Goal: Task Accomplishment & Management: Manage account settings

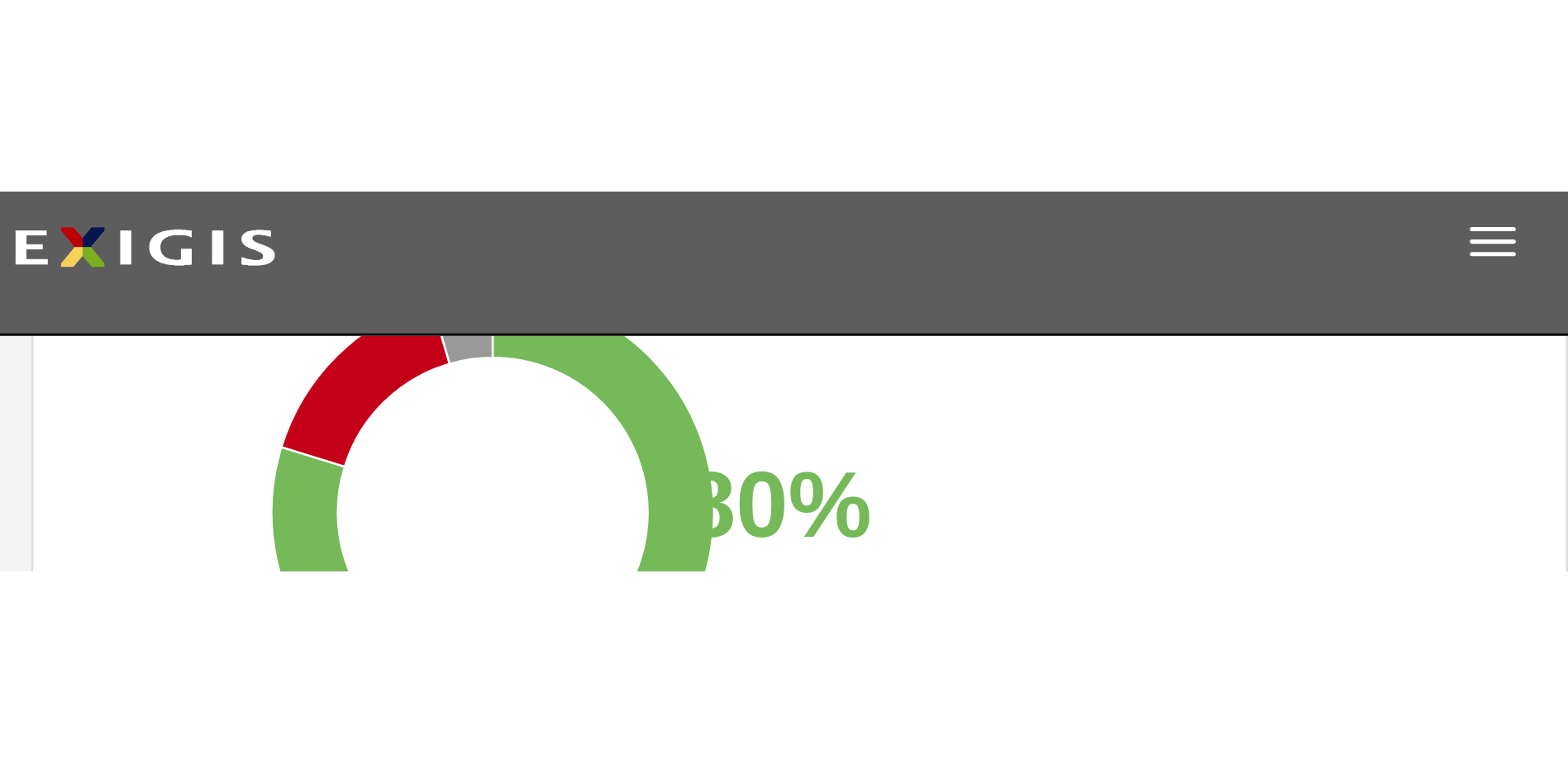
scroll to position [16, 0]
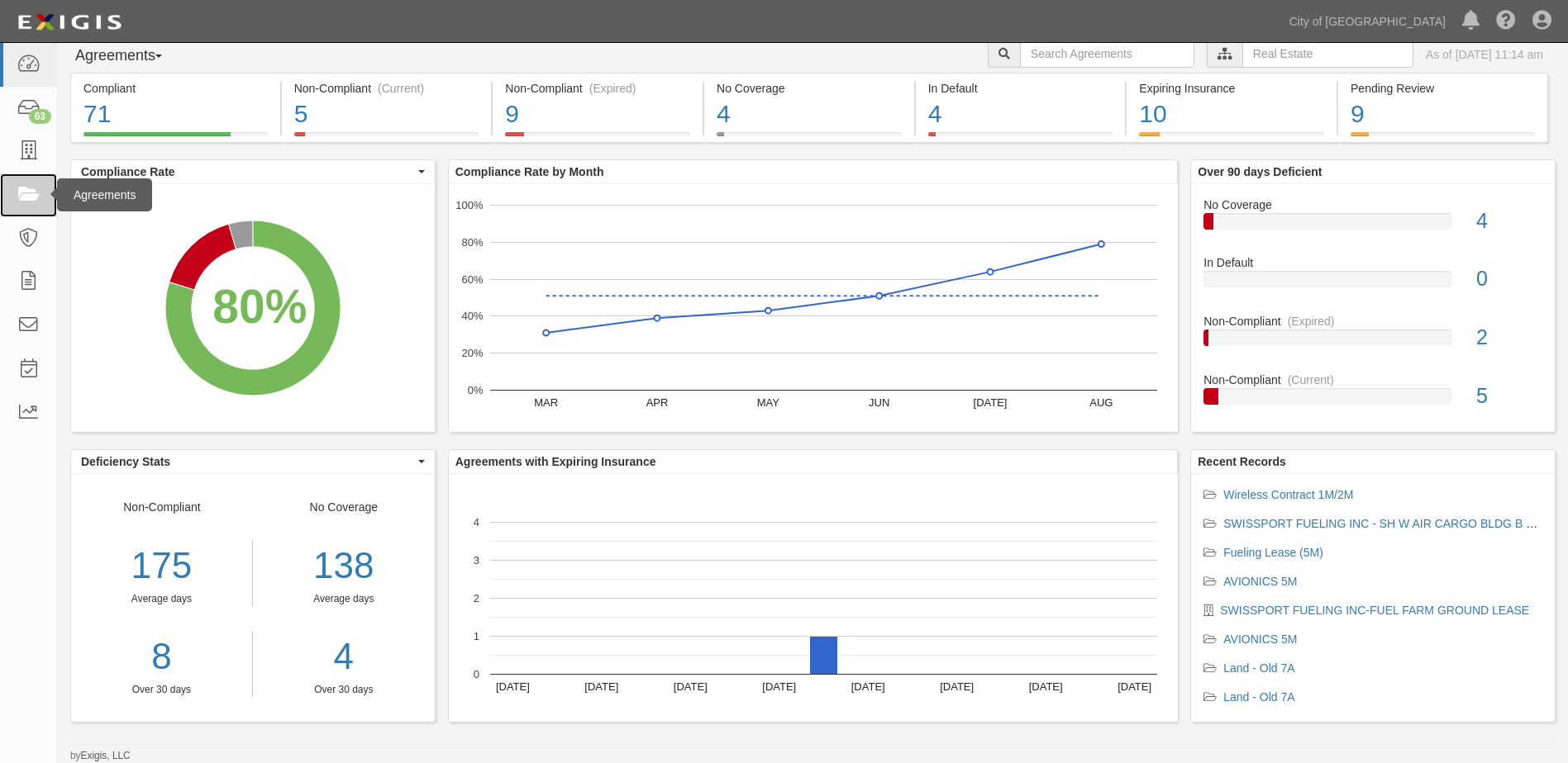
click at [31, 194] on icon at bounding box center [28, 195] width 23 height 19
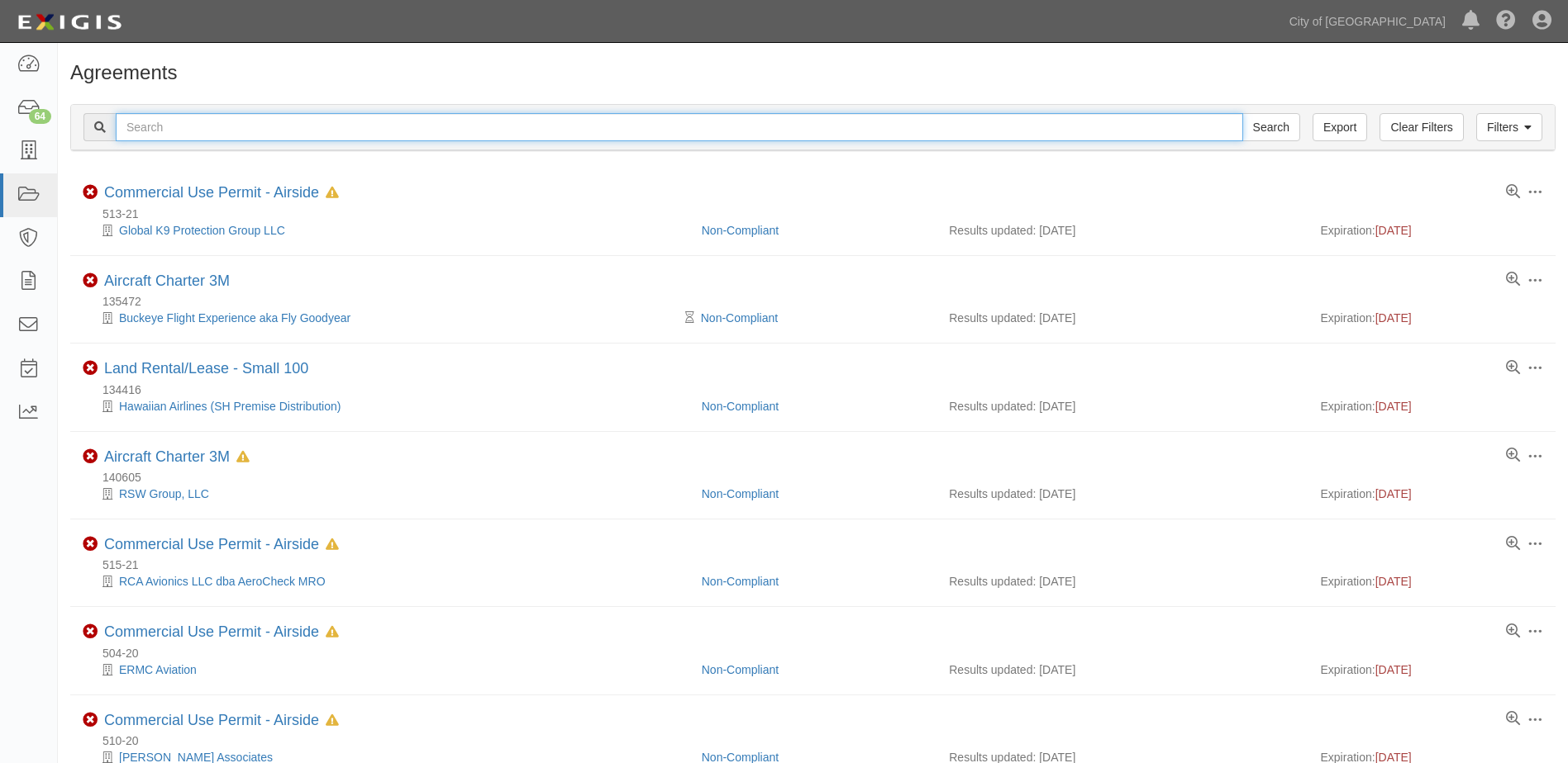
click at [463, 132] on input "text" at bounding box center [679, 128] width 1127 height 28
type input "141561"
click at [1242, 114] on input "Search" at bounding box center [1271, 128] width 58 height 28
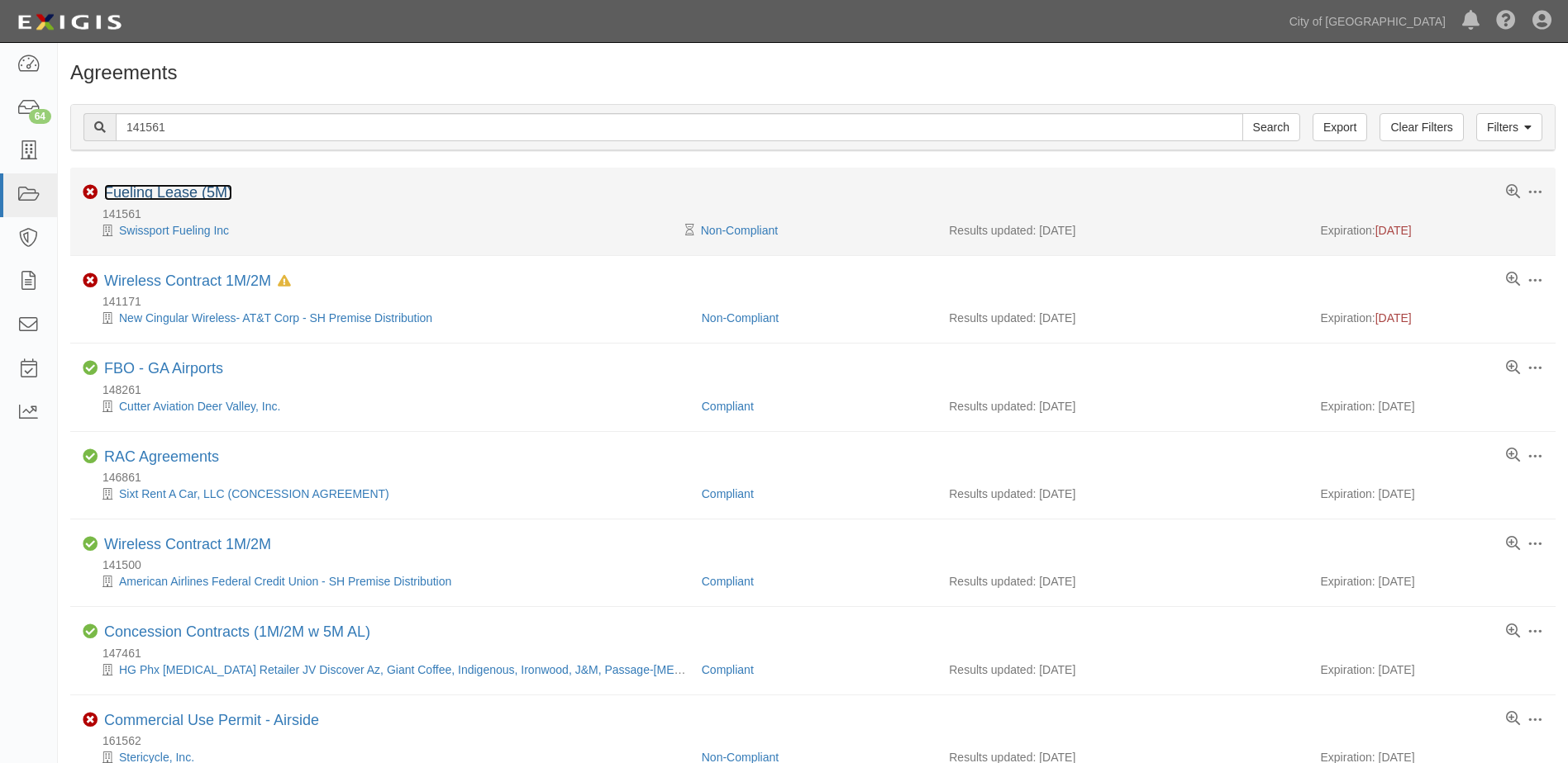
click at [160, 197] on link "Fueling Lease (5M)" at bounding box center [167, 192] width 128 height 17
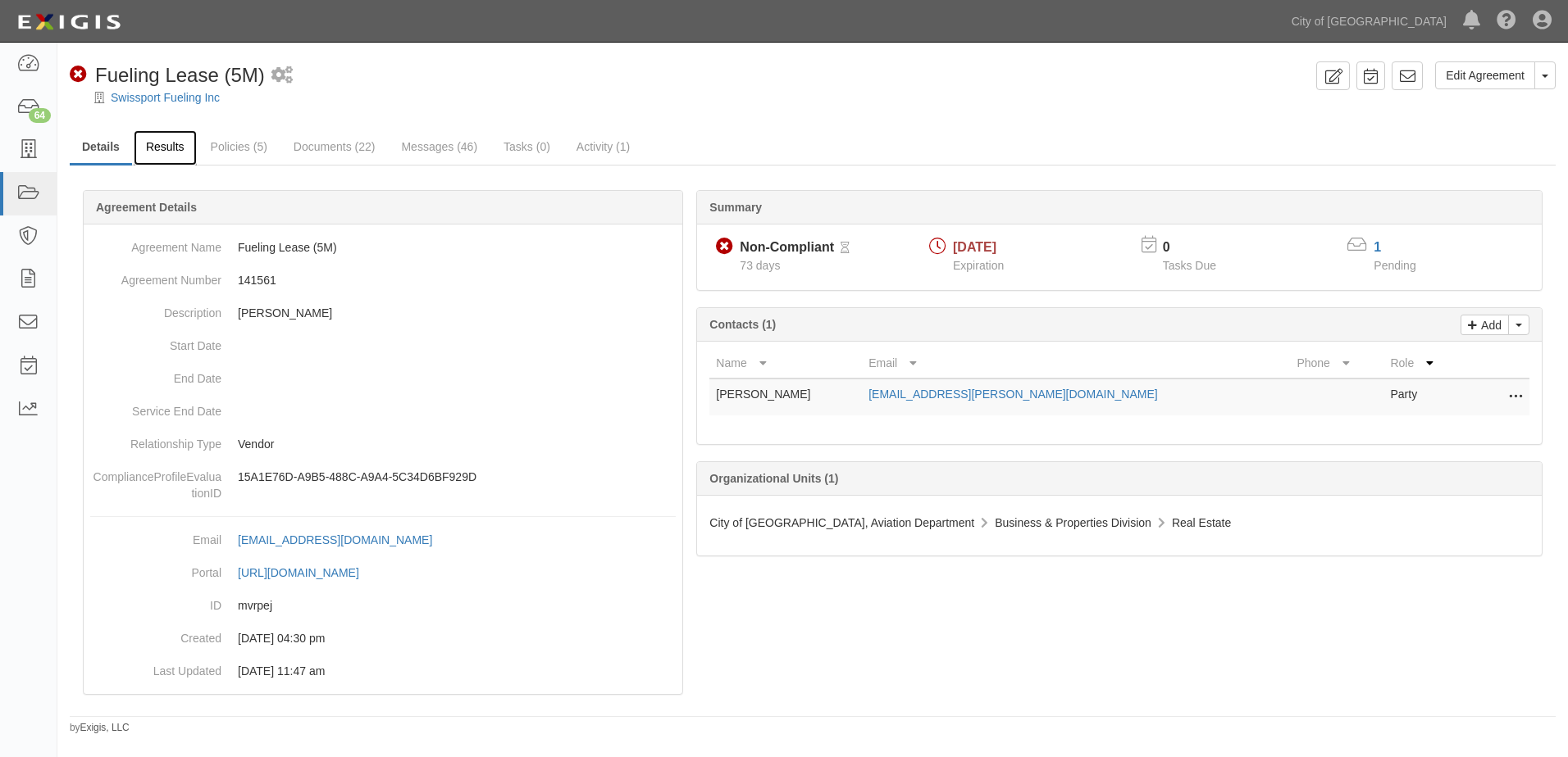
click at [181, 142] on link "Results" at bounding box center [165, 148] width 63 height 35
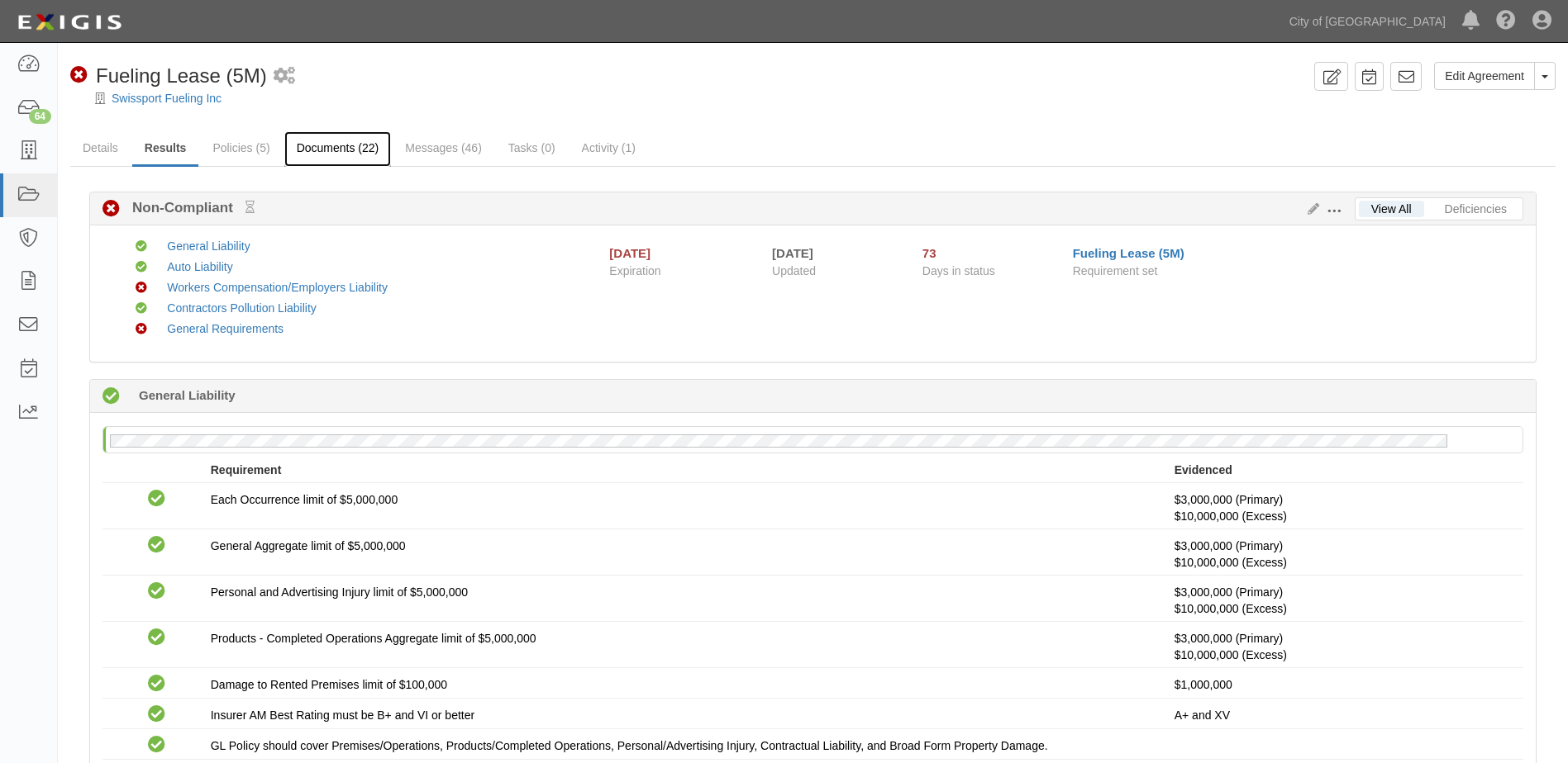
click at [366, 155] on link "Documents (22)" at bounding box center [338, 149] width 107 height 35
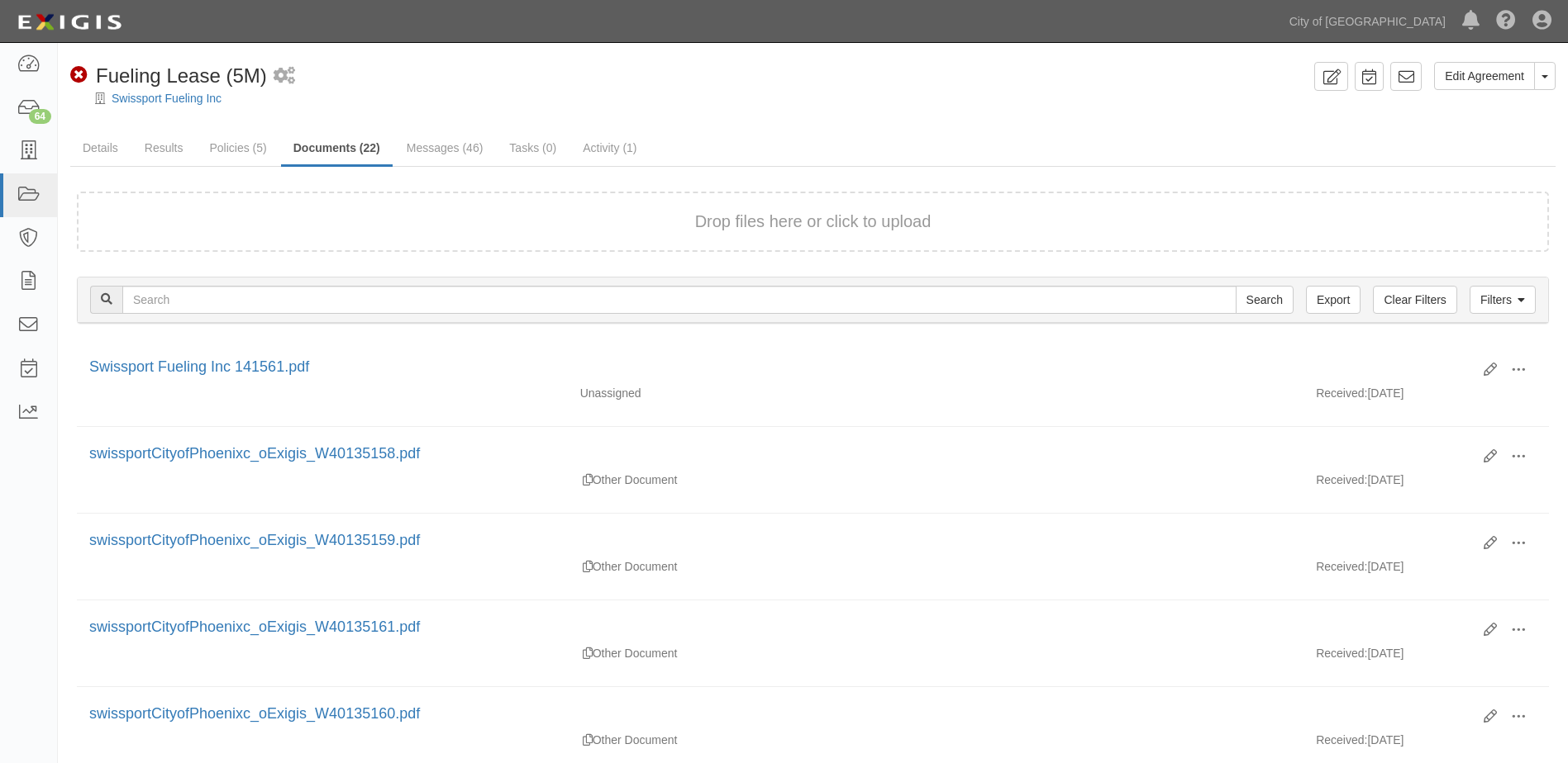
click at [774, 236] on form "Drop files here or click to upload" at bounding box center [813, 222] width 1472 height 61
click at [33, 193] on icon at bounding box center [28, 195] width 23 height 19
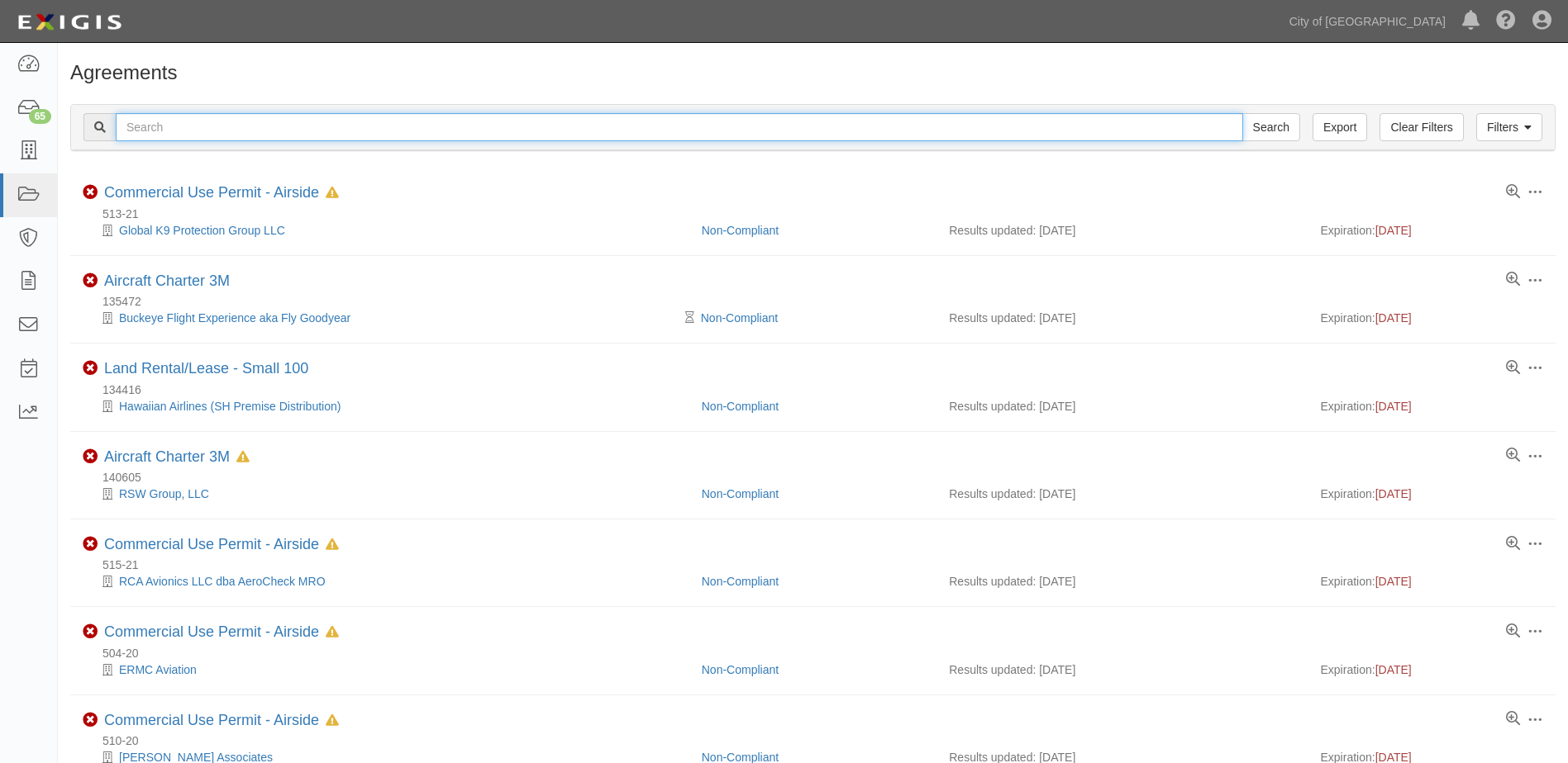
click at [376, 131] on input "text" at bounding box center [679, 128] width 1127 height 28
type input "157315"
click at [1242, 114] on input "Search" at bounding box center [1271, 128] width 58 height 28
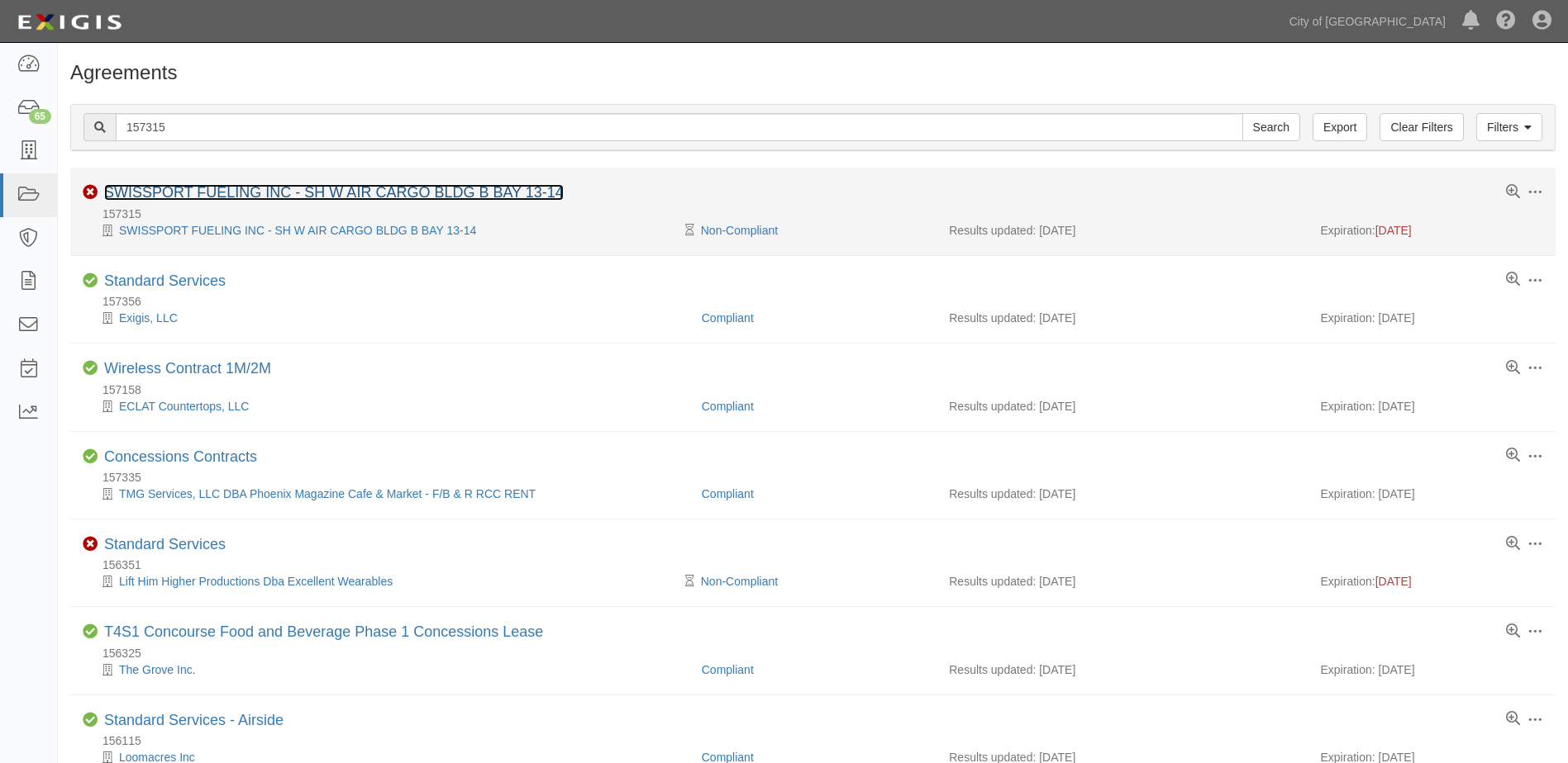
click at [329, 185] on link "SWISSPORT FUELING INC - SH W AIR CARGO BLDG B BAY 13-14" at bounding box center [334, 192] width 460 height 17
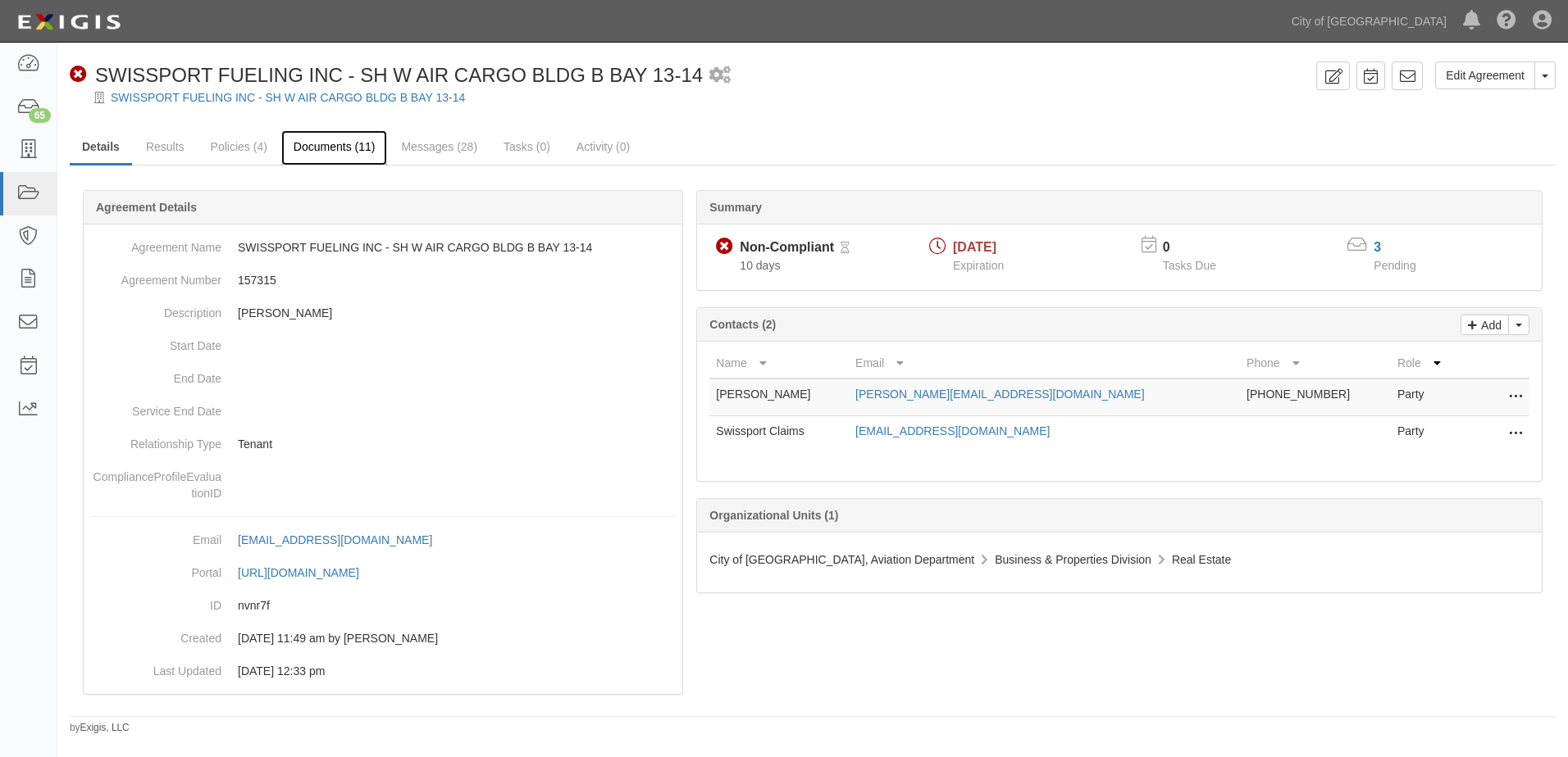
click at [340, 143] on link "Documents (11)" at bounding box center [335, 148] width 107 height 35
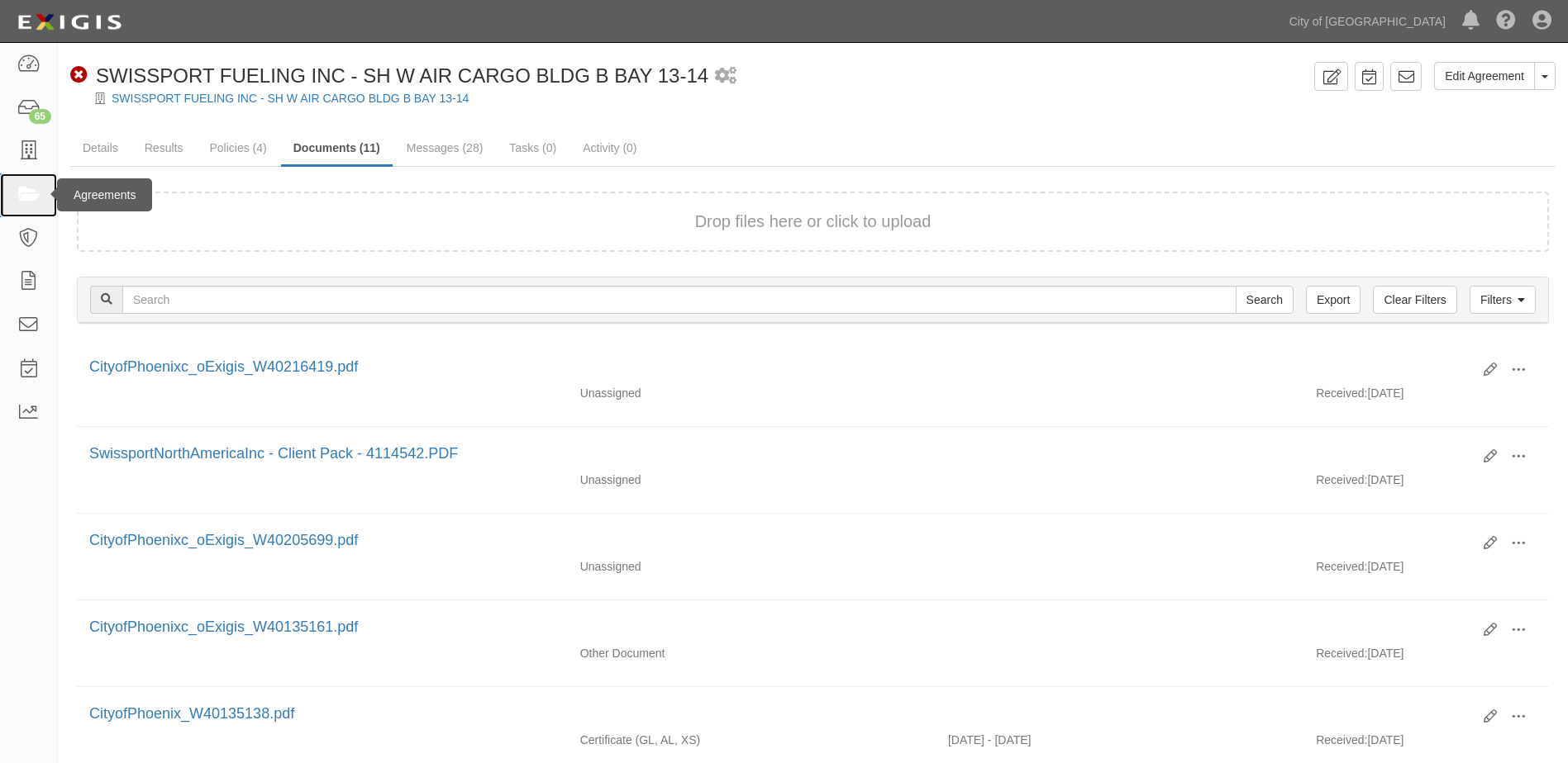
click at [40, 195] on icon at bounding box center [28, 195] width 23 height 19
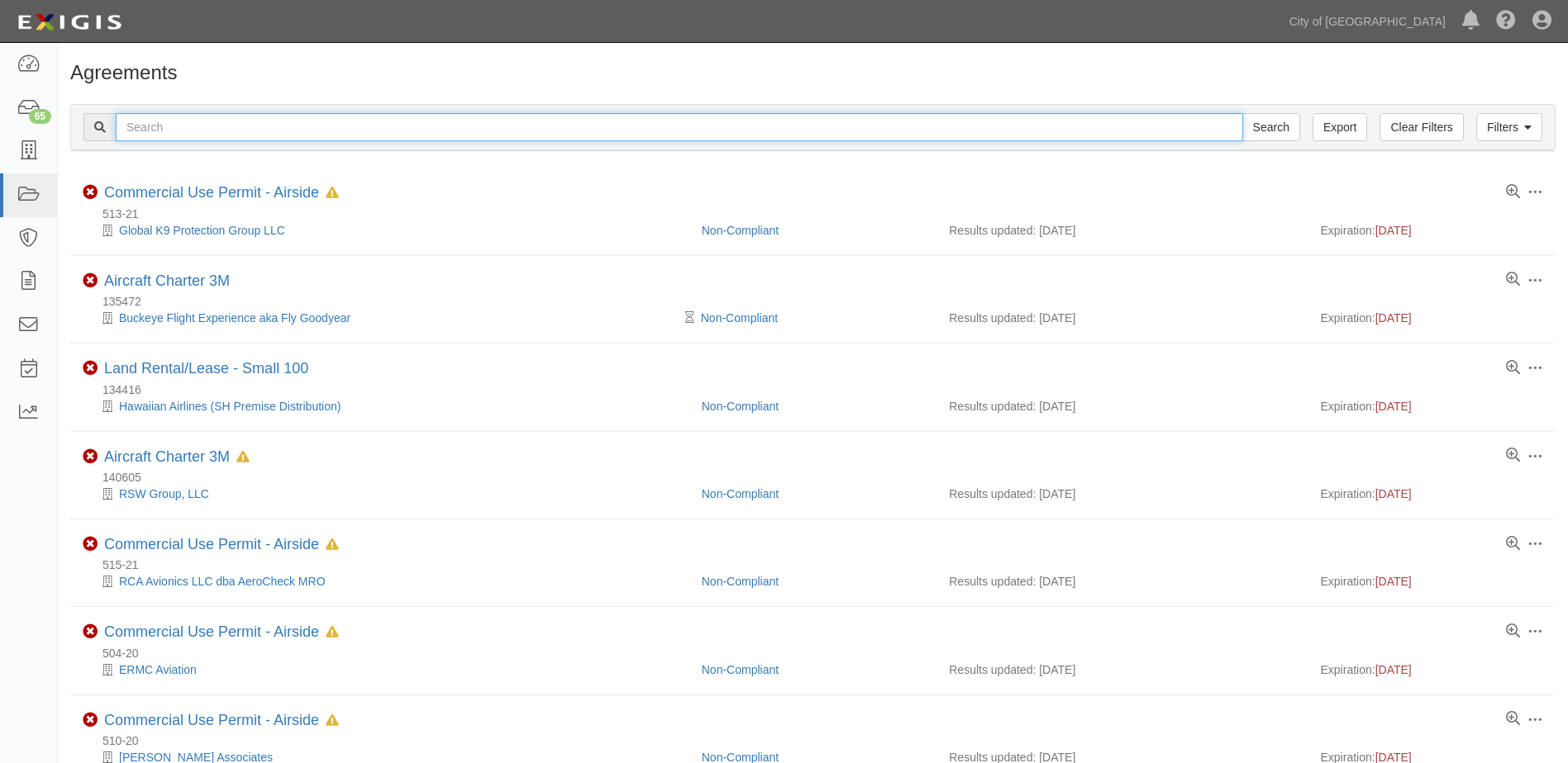
click at [254, 133] on input "text" at bounding box center [679, 128] width 1127 height 28
type input "135868"
click at [1242, 114] on input "Search" at bounding box center [1271, 128] width 58 height 28
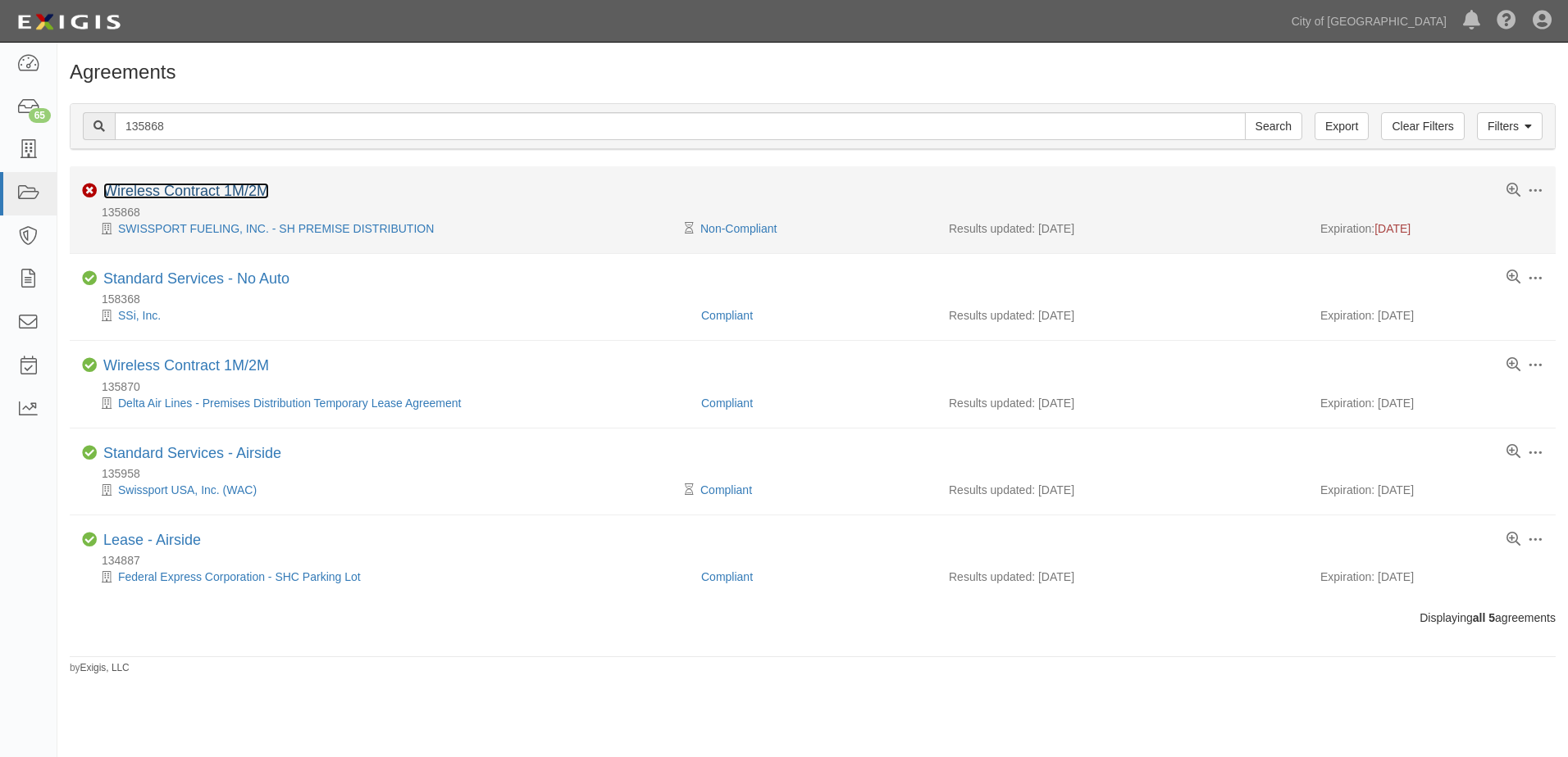
click at [195, 184] on link "Wireless Contract 1M/2M" at bounding box center [186, 190] width 166 height 17
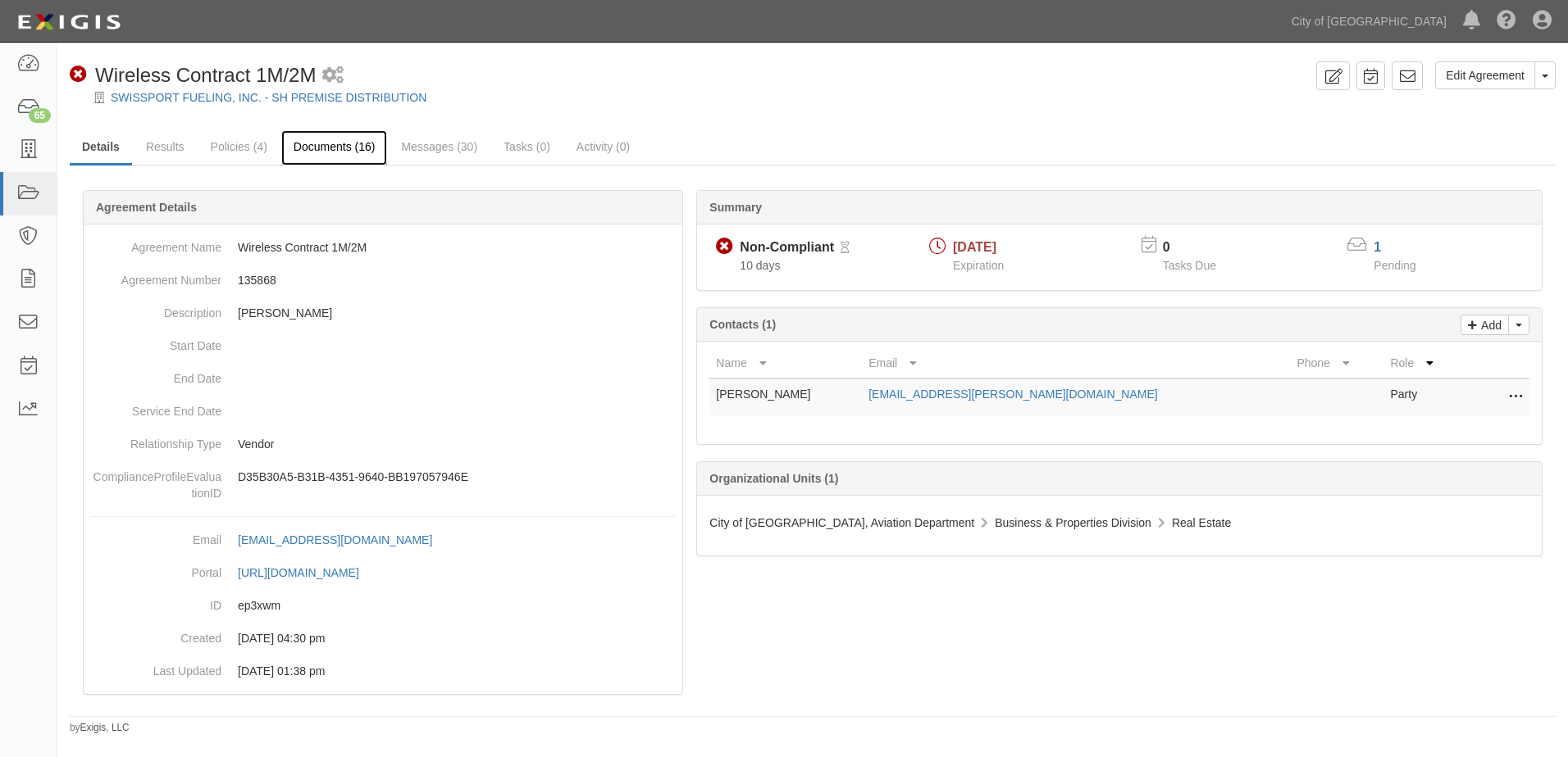
click at [314, 154] on link "Documents (16)" at bounding box center [335, 148] width 107 height 35
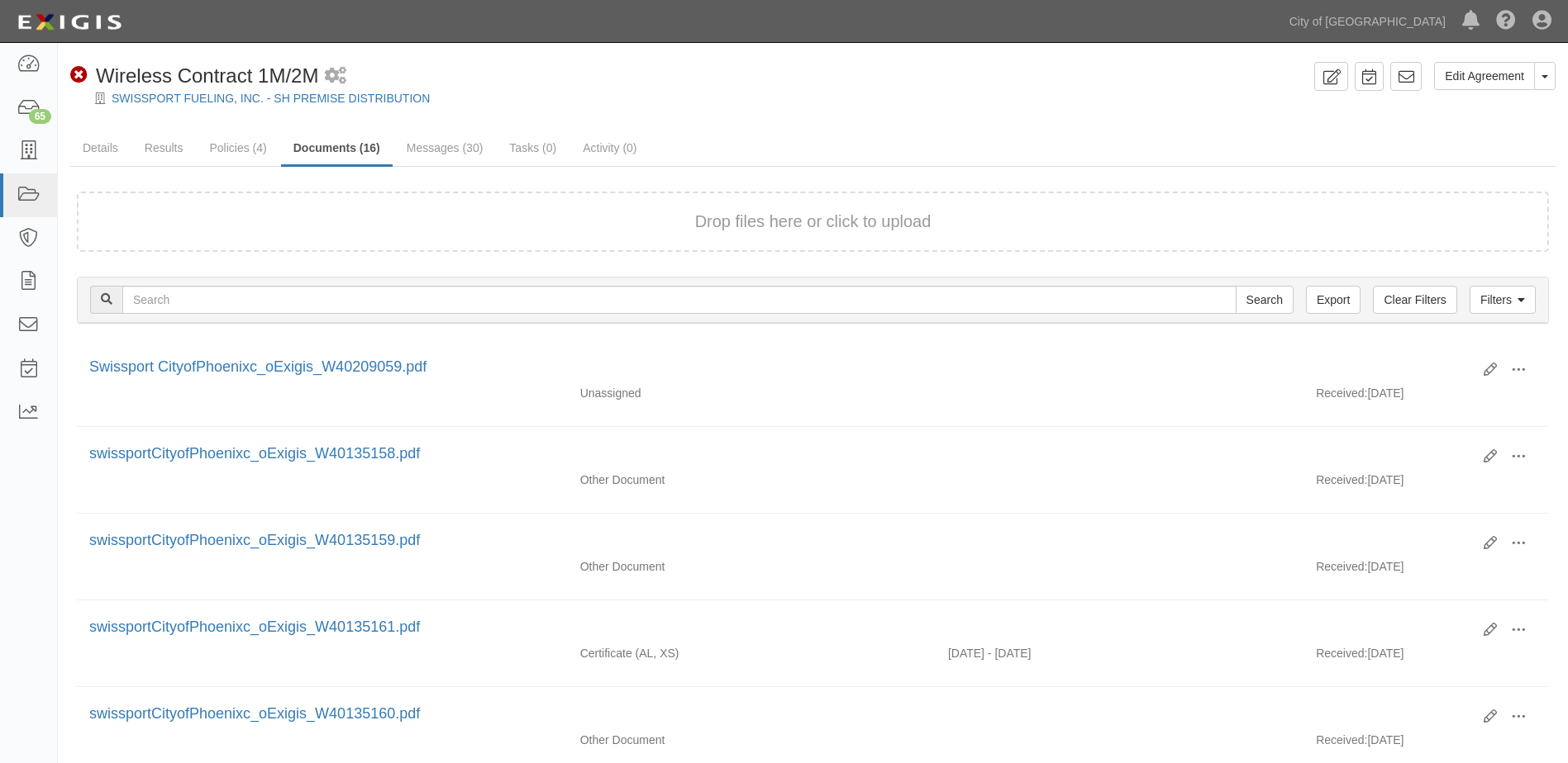
click at [755, 217] on button "Drop files here or click to upload" at bounding box center [813, 221] width 236 height 24
click at [17, 193] on icon at bounding box center [28, 195] width 23 height 19
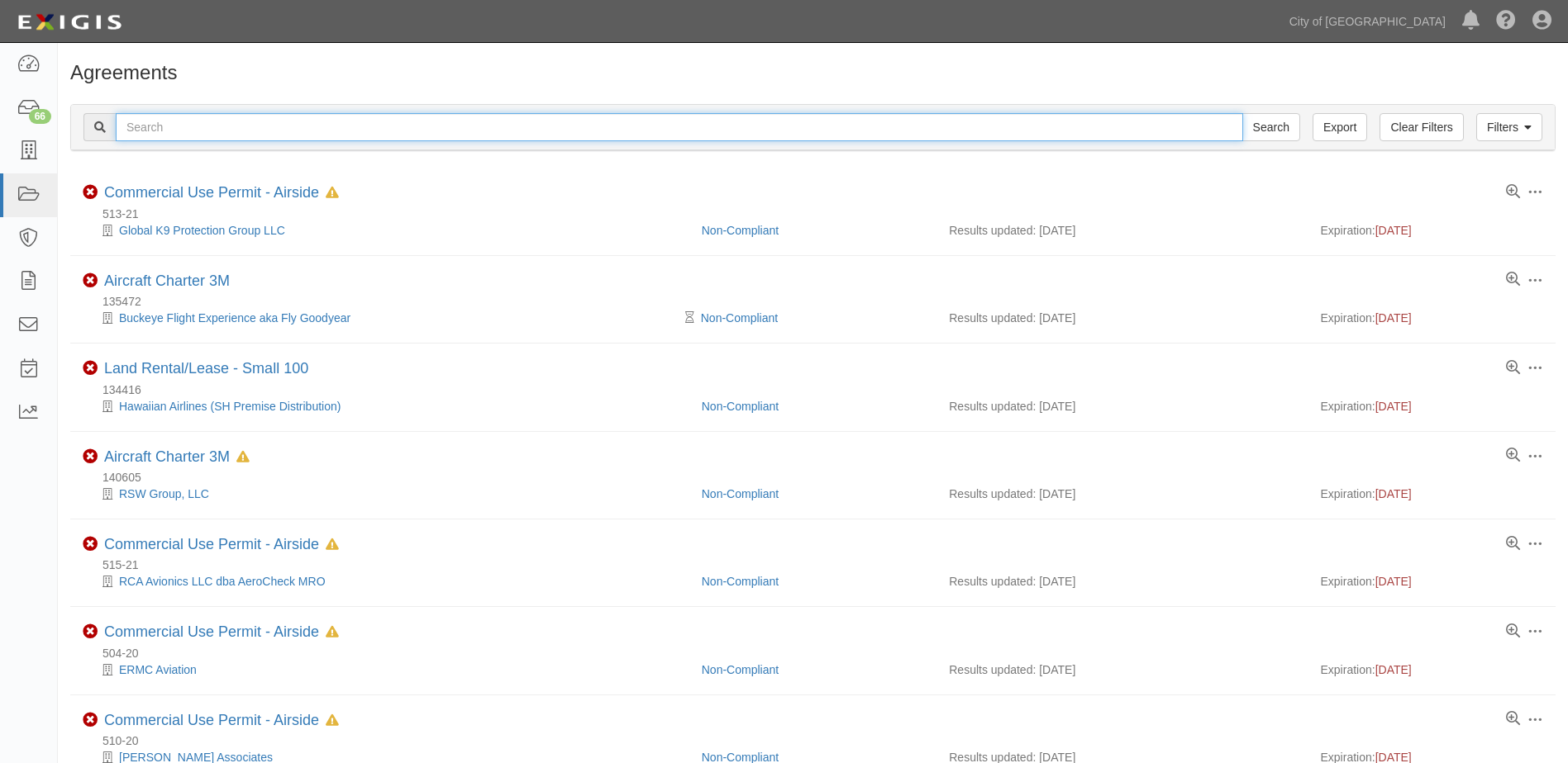
click at [327, 134] on input "text" at bounding box center [679, 128] width 1127 height 28
type input "162535"
click at [1242, 114] on input "Search" at bounding box center [1271, 128] width 58 height 28
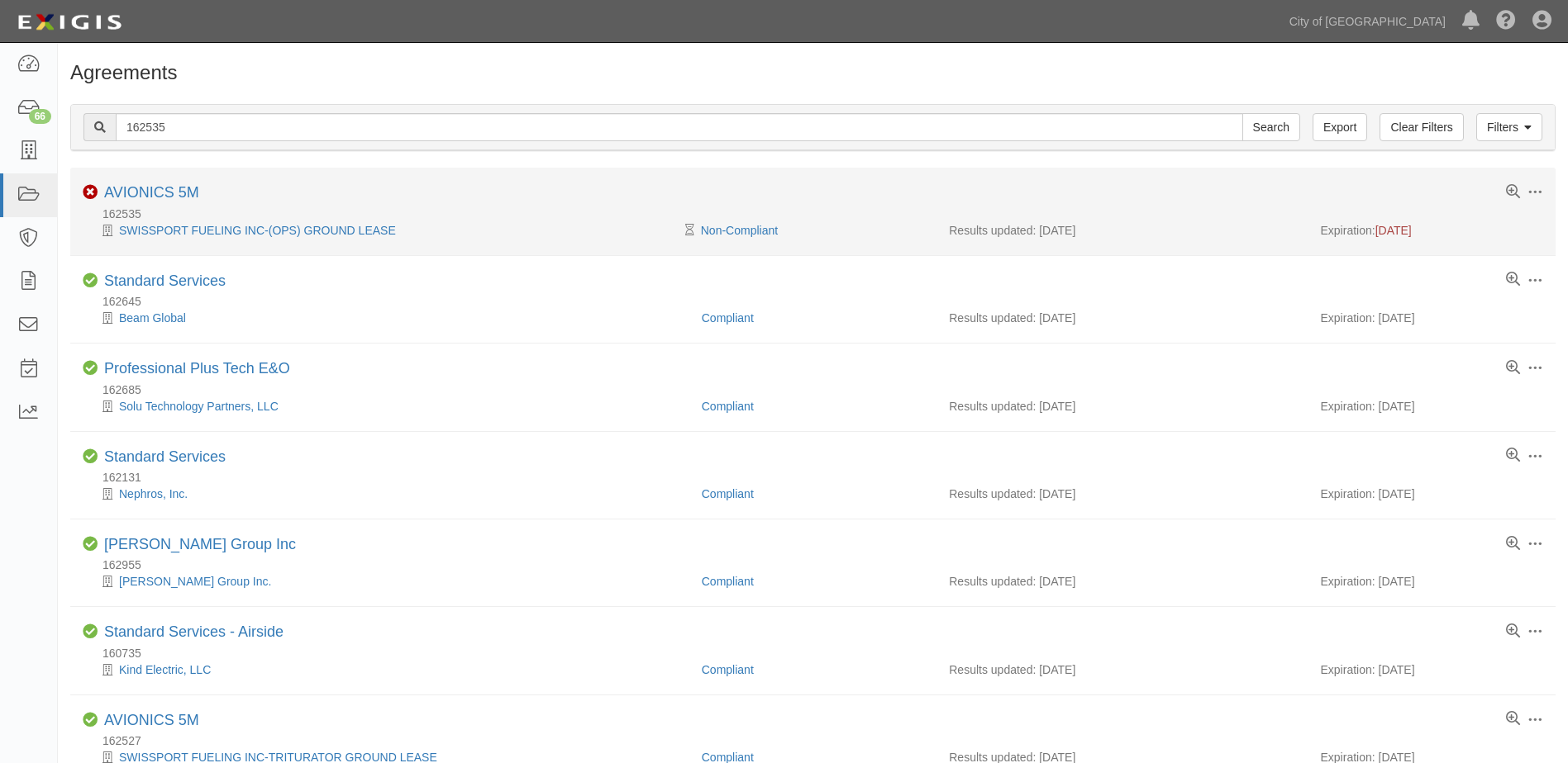
click at [199, 195] on div "Toggle Agreement Dropdown Edit Log activity Add task Send message Archive Non-C…" at bounding box center [813, 194] width 1485 height 20
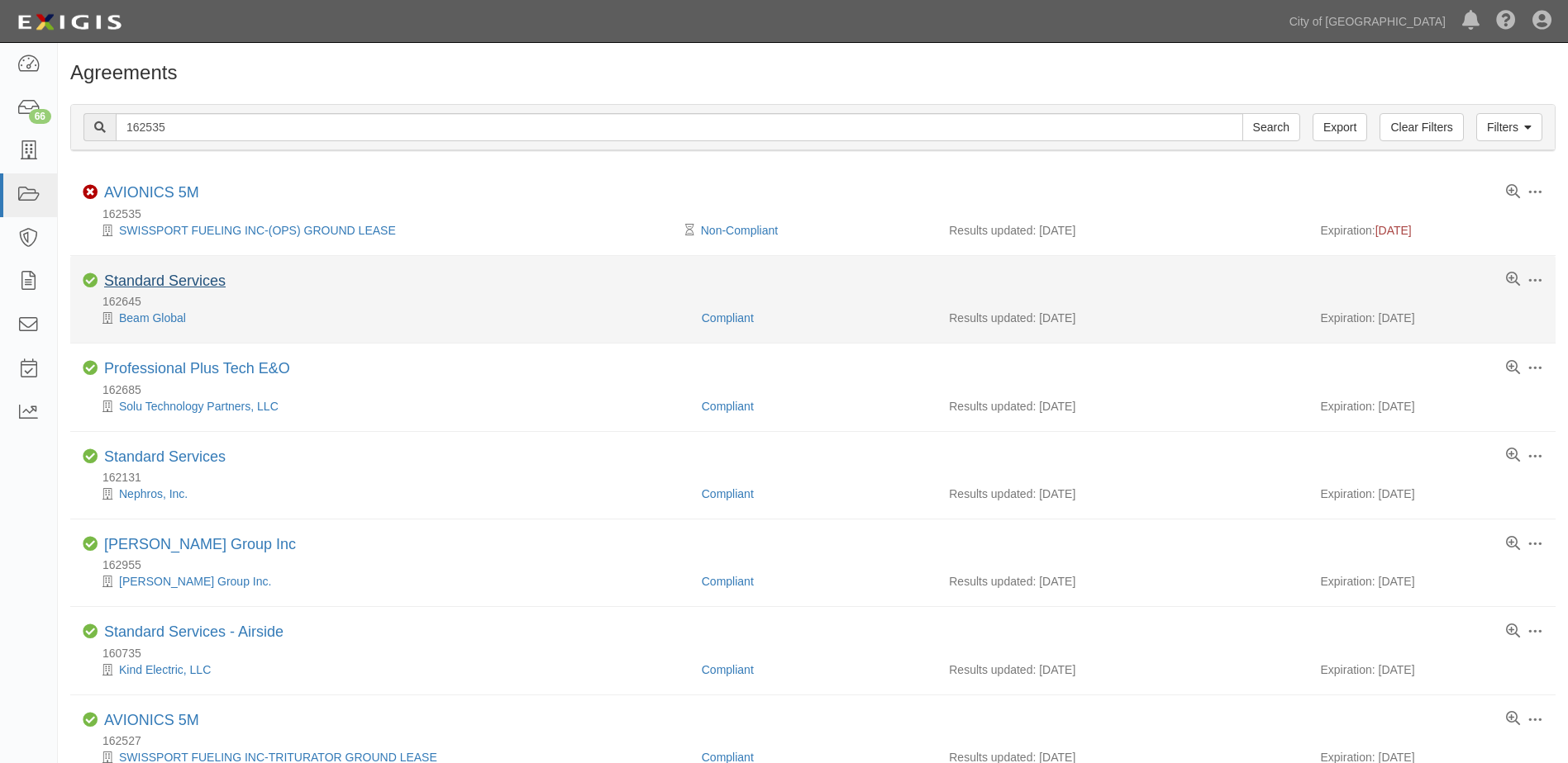
scroll to position [83, 0]
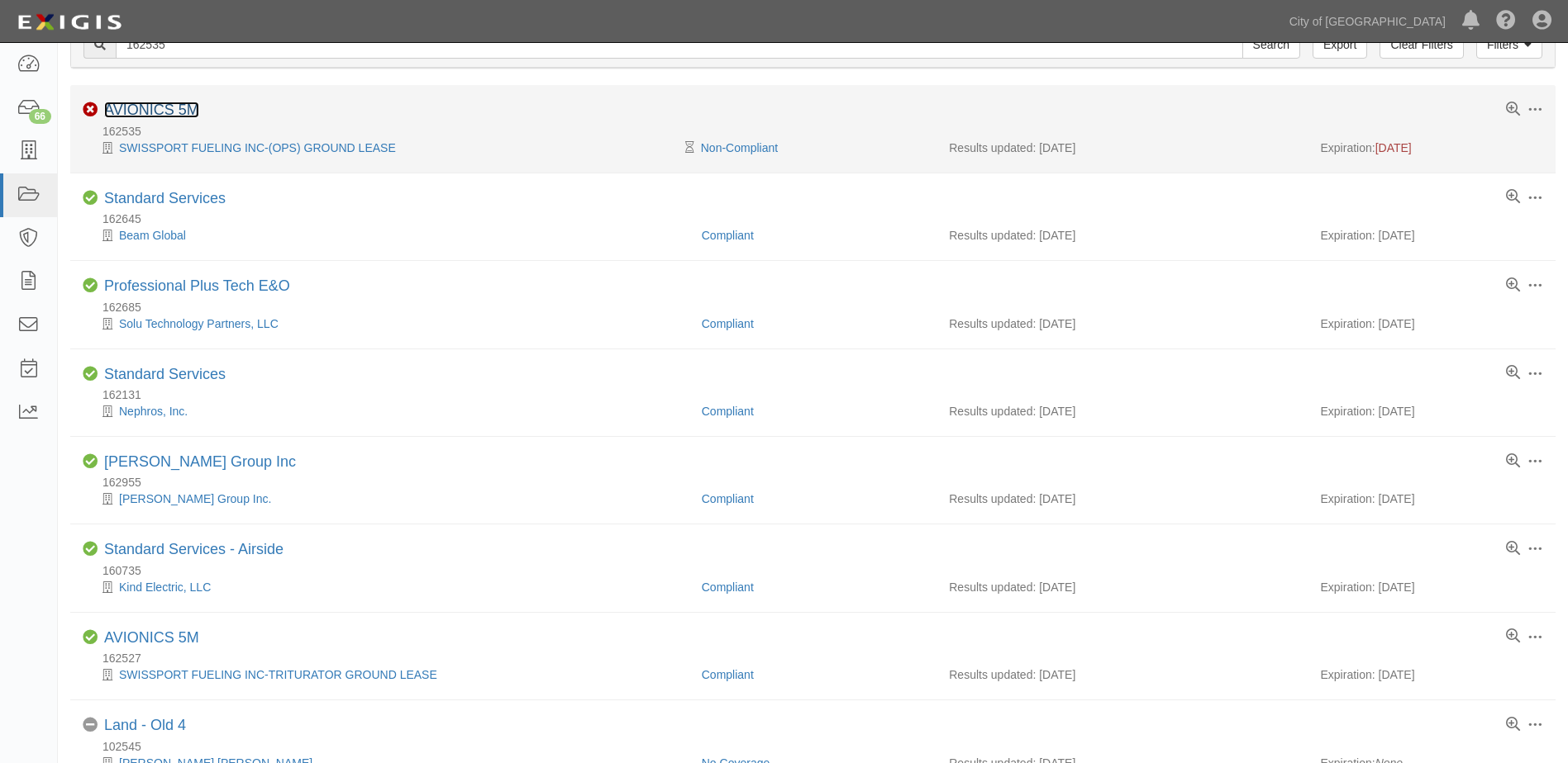
click at [178, 118] on link "AVIONICS 5M" at bounding box center [151, 109] width 95 height 17
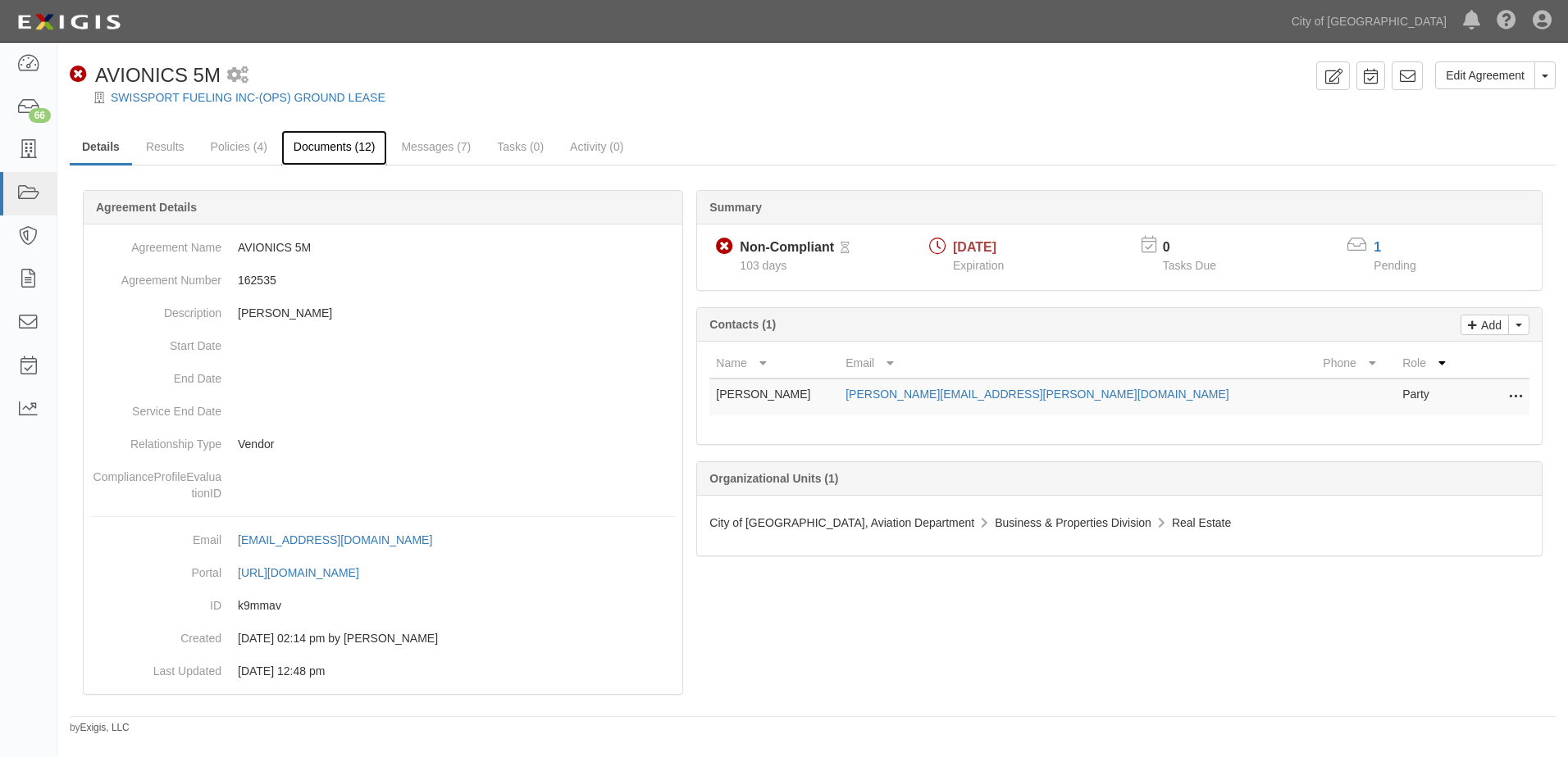
click at [315, 155] on link "Documents (12)" at bounding box center [335, 148] width 107 height 35
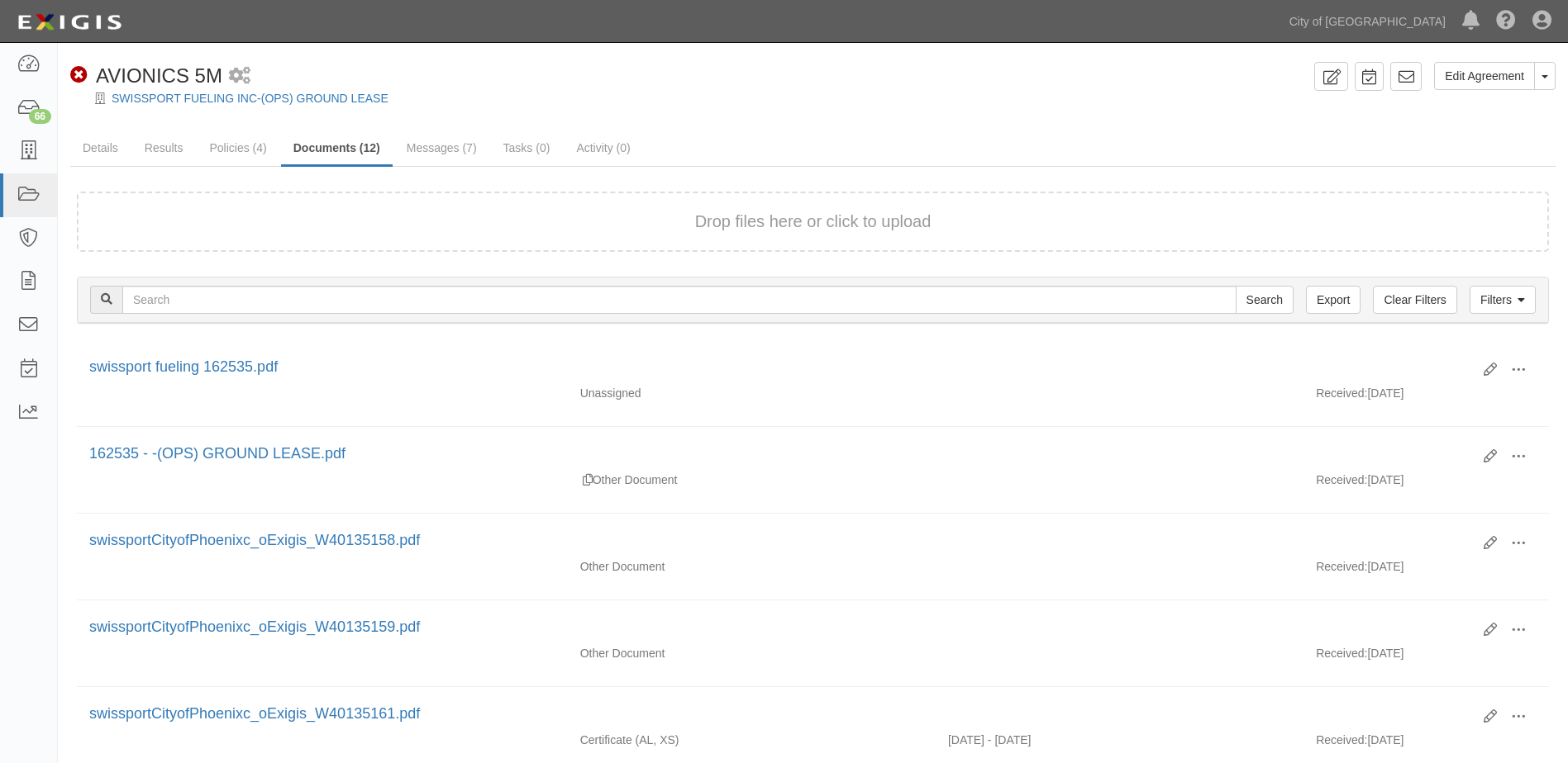
click at [680, 233] on div "Drop files here or click to upload" at bounding box center [813, 221] width 1435 height 24
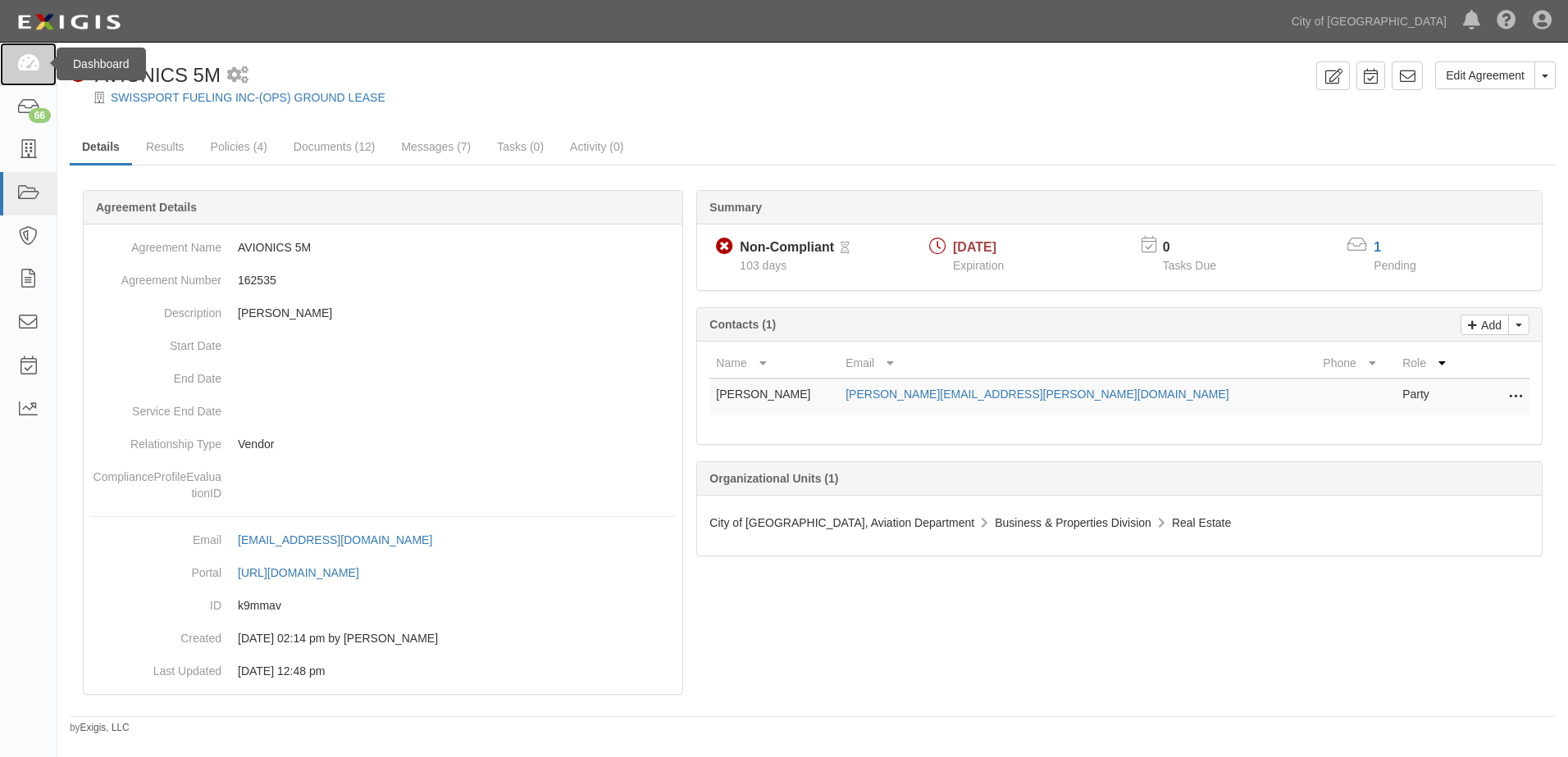
click at [14, 60] on link at bounding box center [28, 65] width 57 height 44
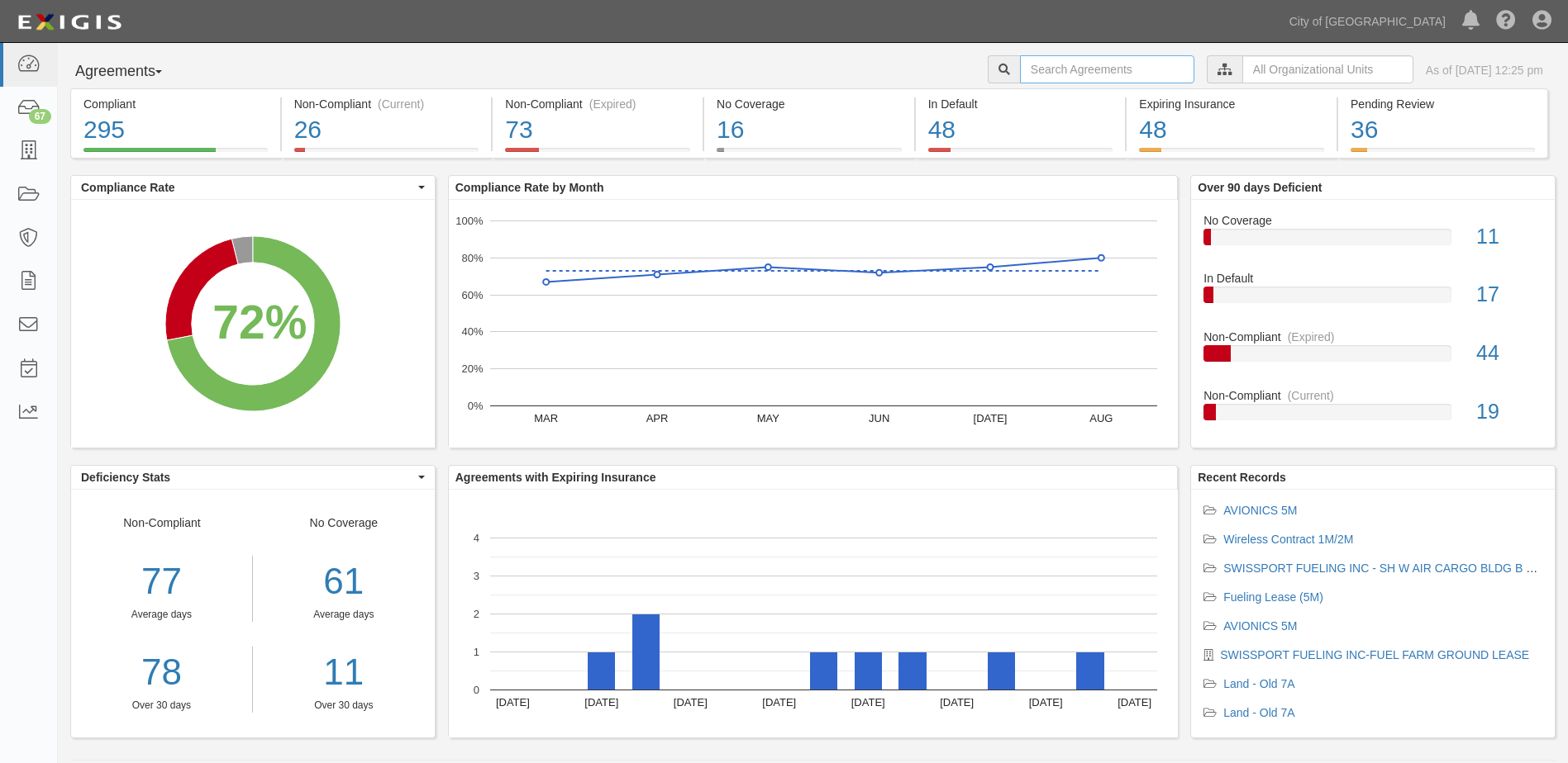
click at [1100, 77] on input "text" at bounding box center [1107, 70] width 174 height 28
click at [40, 155] on icon at bounding box center [28, 151] width 23 height 19
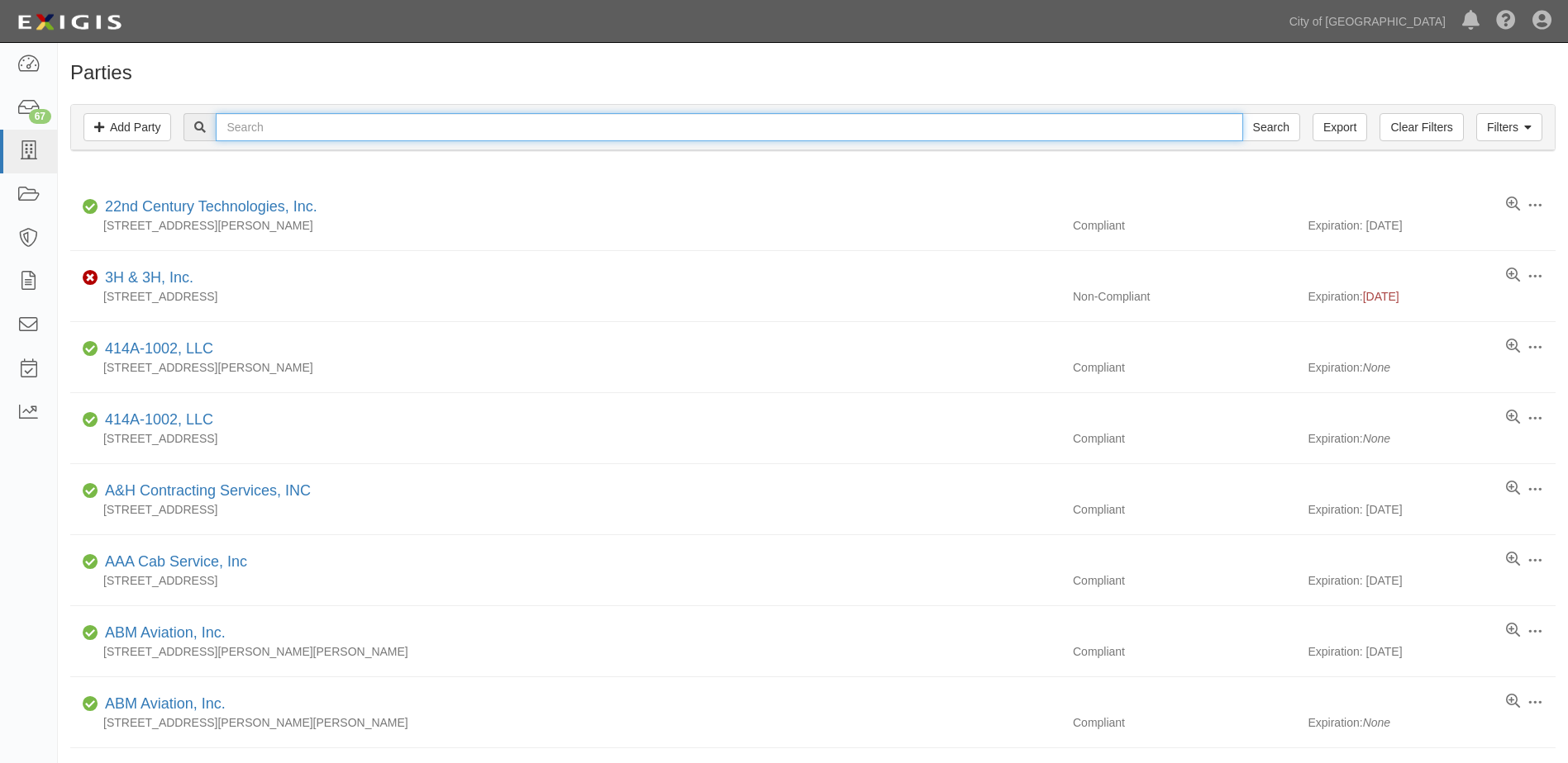
click at [243, 129] on input "text" at bounding box center [729, 128] width 1027 height 28
type input "kalitta"
click at [1242, 114] on input "Search" at bounding box center [1271, 128] width 58 height 28
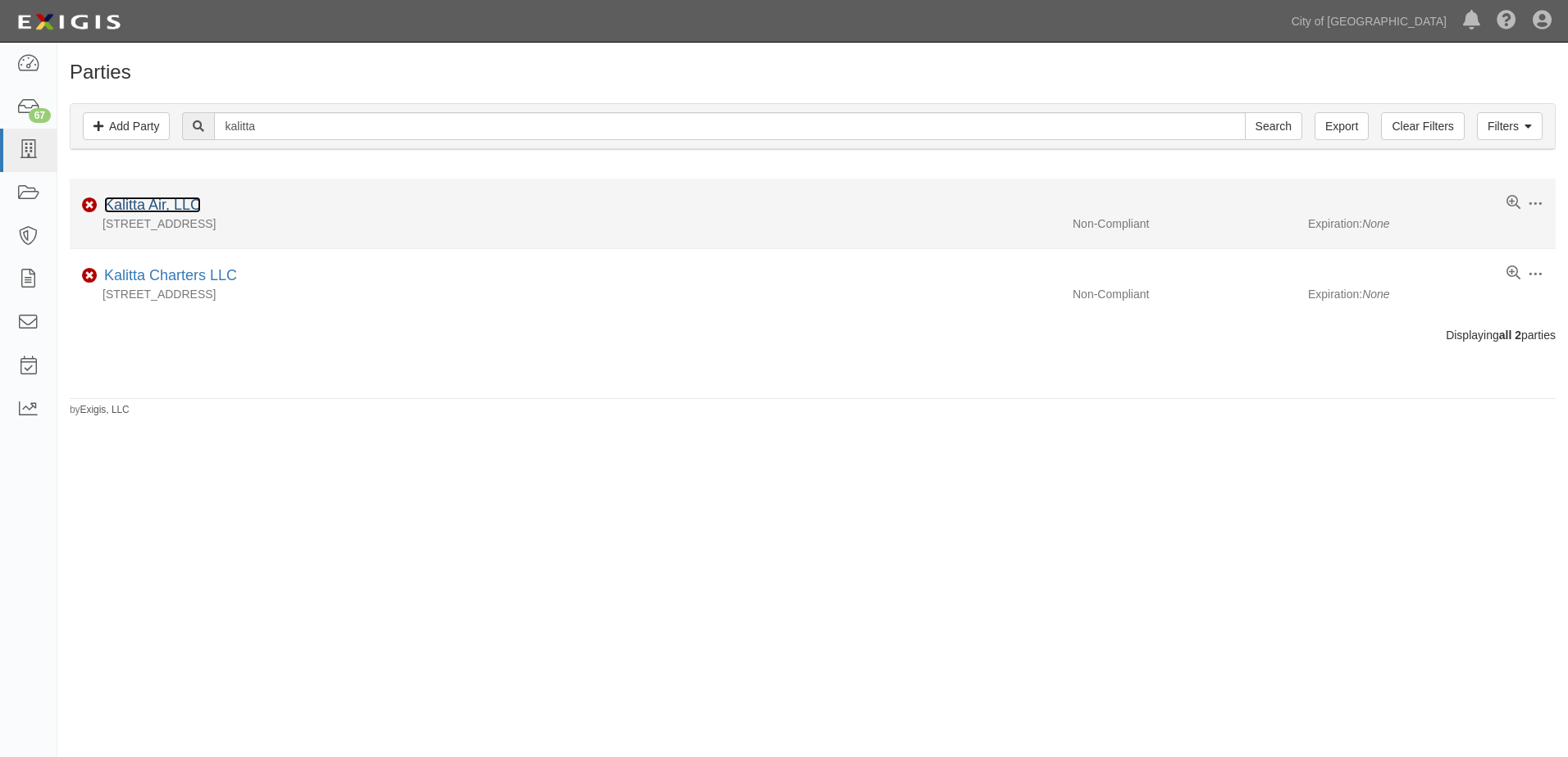
click at [166, 204] on link "Kalitta Air, LLC" at bounding box center [152, 204] width 97 height 17
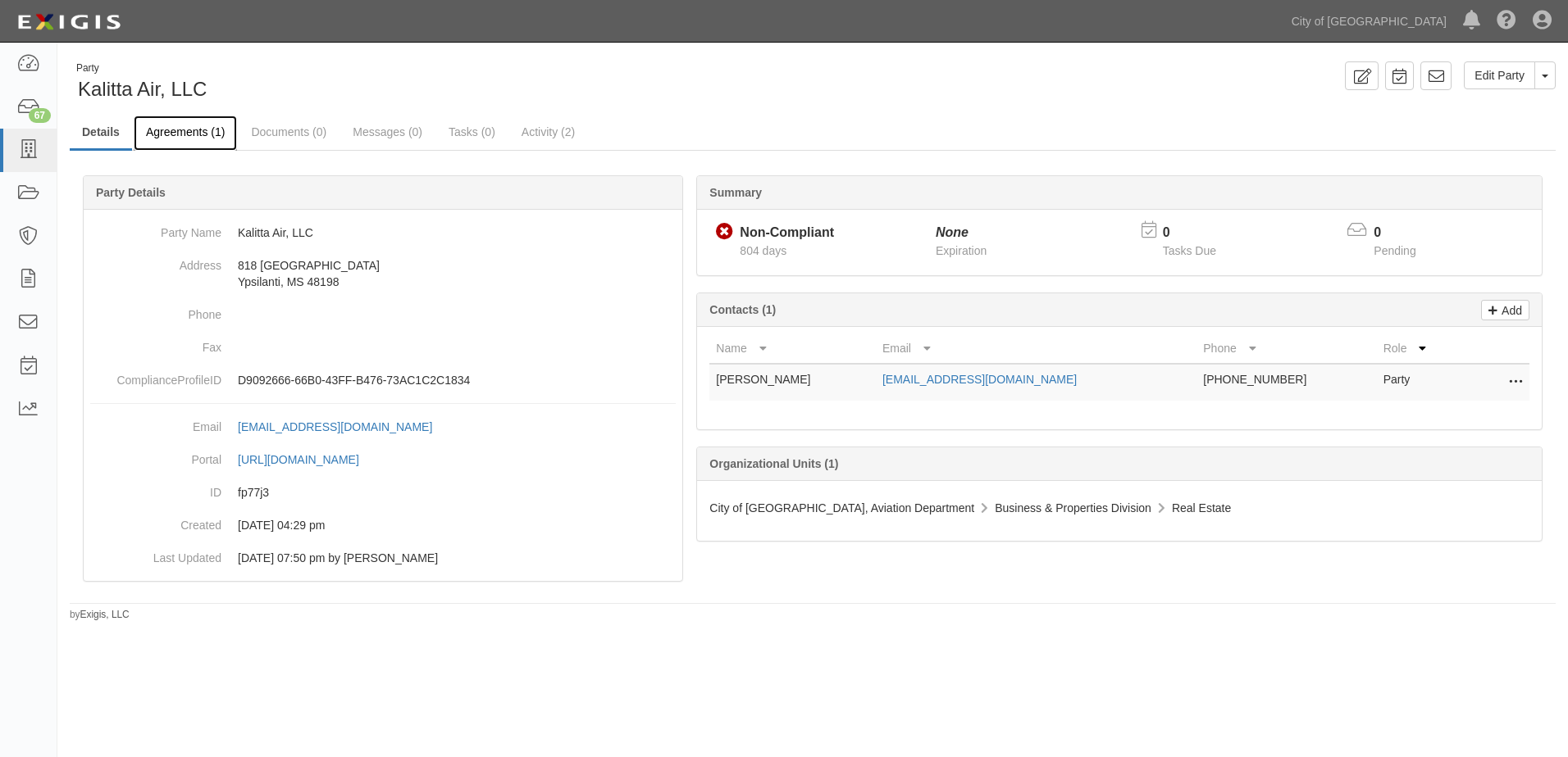
click at [162, 128] on link "Agreements (1)" at bounding box center [185, 133] width 103 height 35
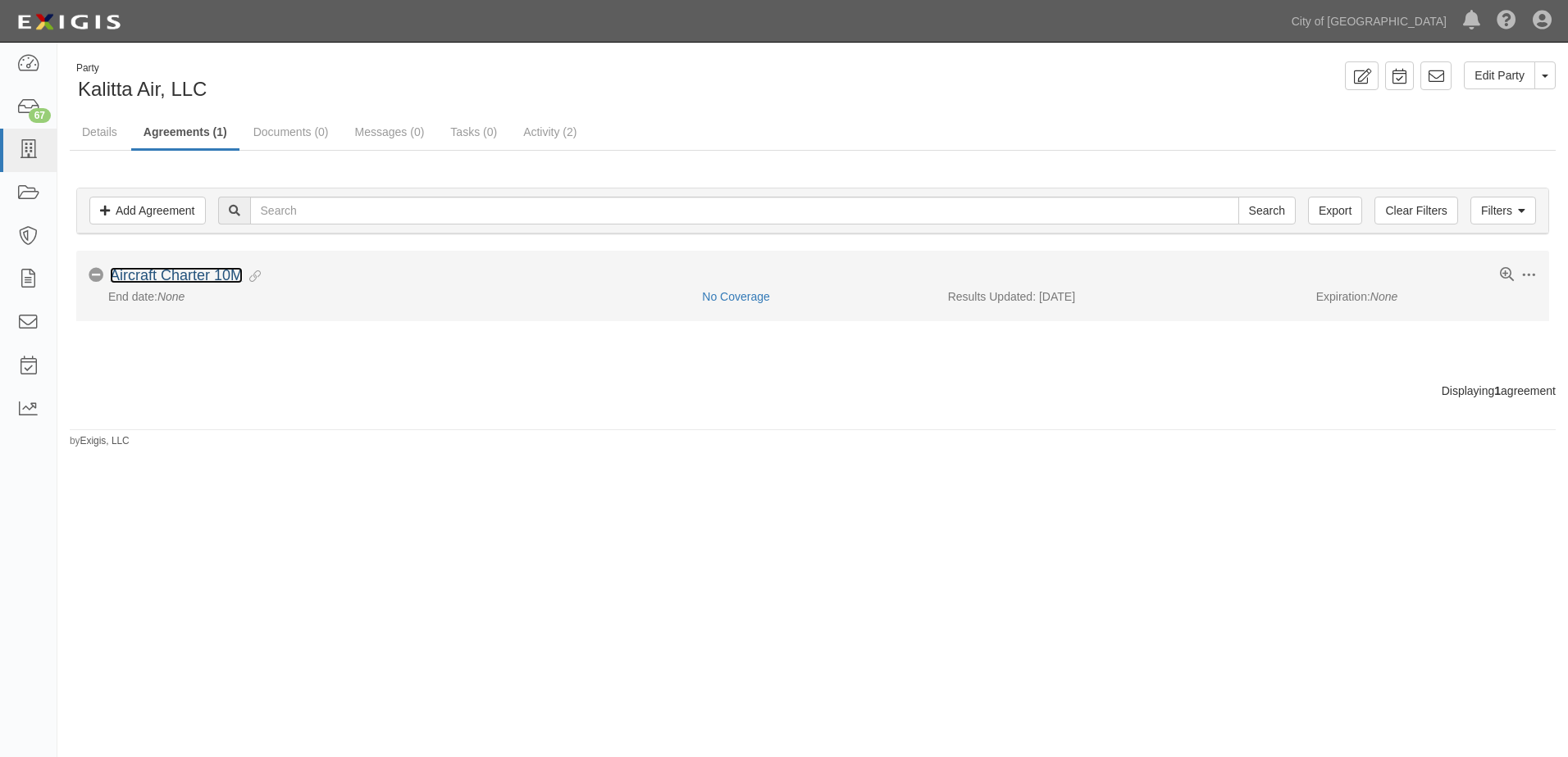
click at [158, 272] on link "Aircraft Charter 10M" at bounding box center [176, 275] width 133 height 17
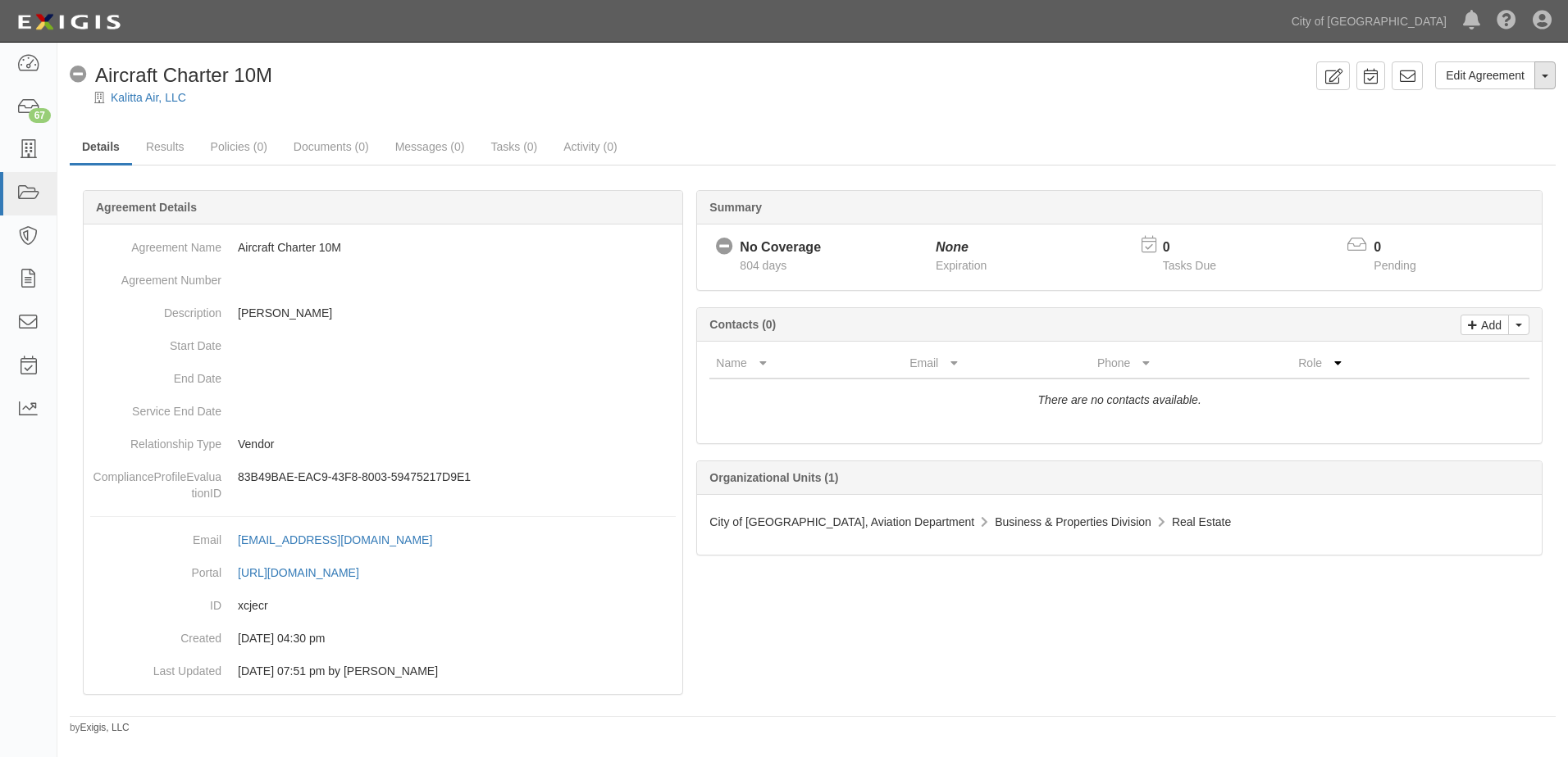
click at [1543, 73] on button "Toggle Agreement Dropdown" at bounding box center [1544, 75] width 21 height 28
click at [1478, 136] on link "Archive Agreement" at bounding box center [1489, 127] width 129 height 21
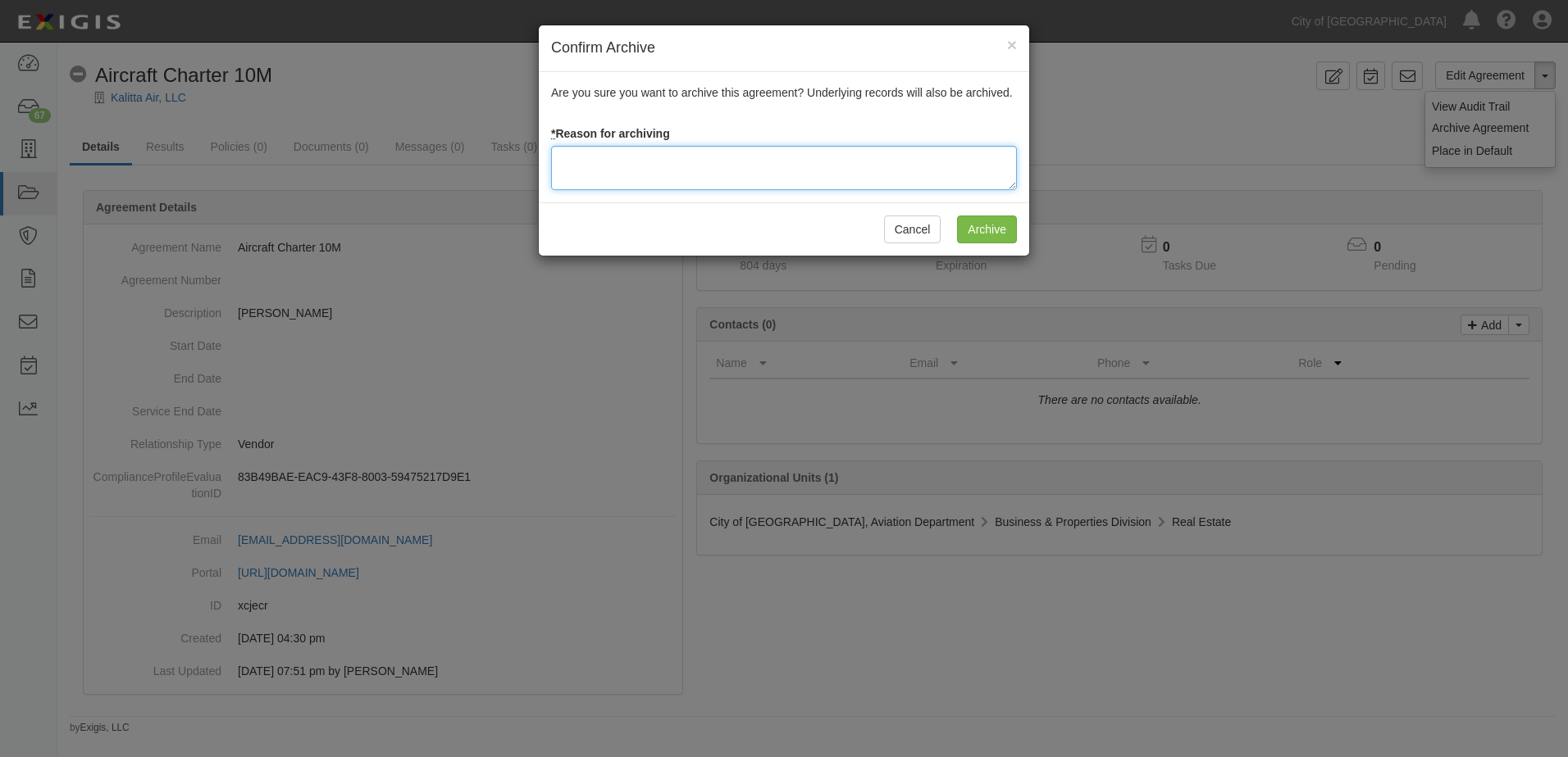
click at [962, 161] on textarea at bounding box center [784, 168] width 466 height 45
type textarea "This account only pertains to landing fees and doesn't hold insurance."
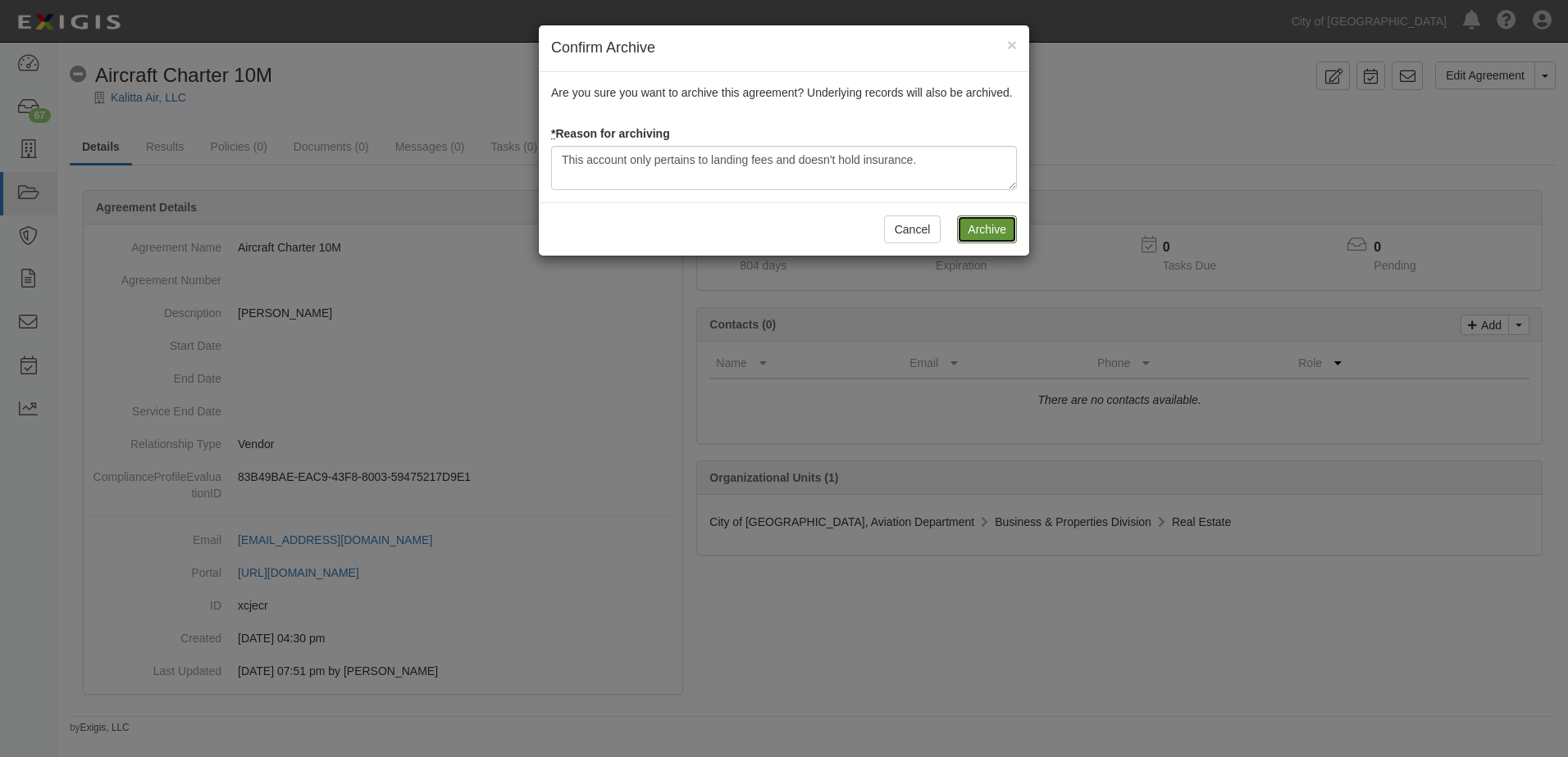
click at [1011, 231] on input "Archive" at bounding box center [986, 230] width 60 height 28
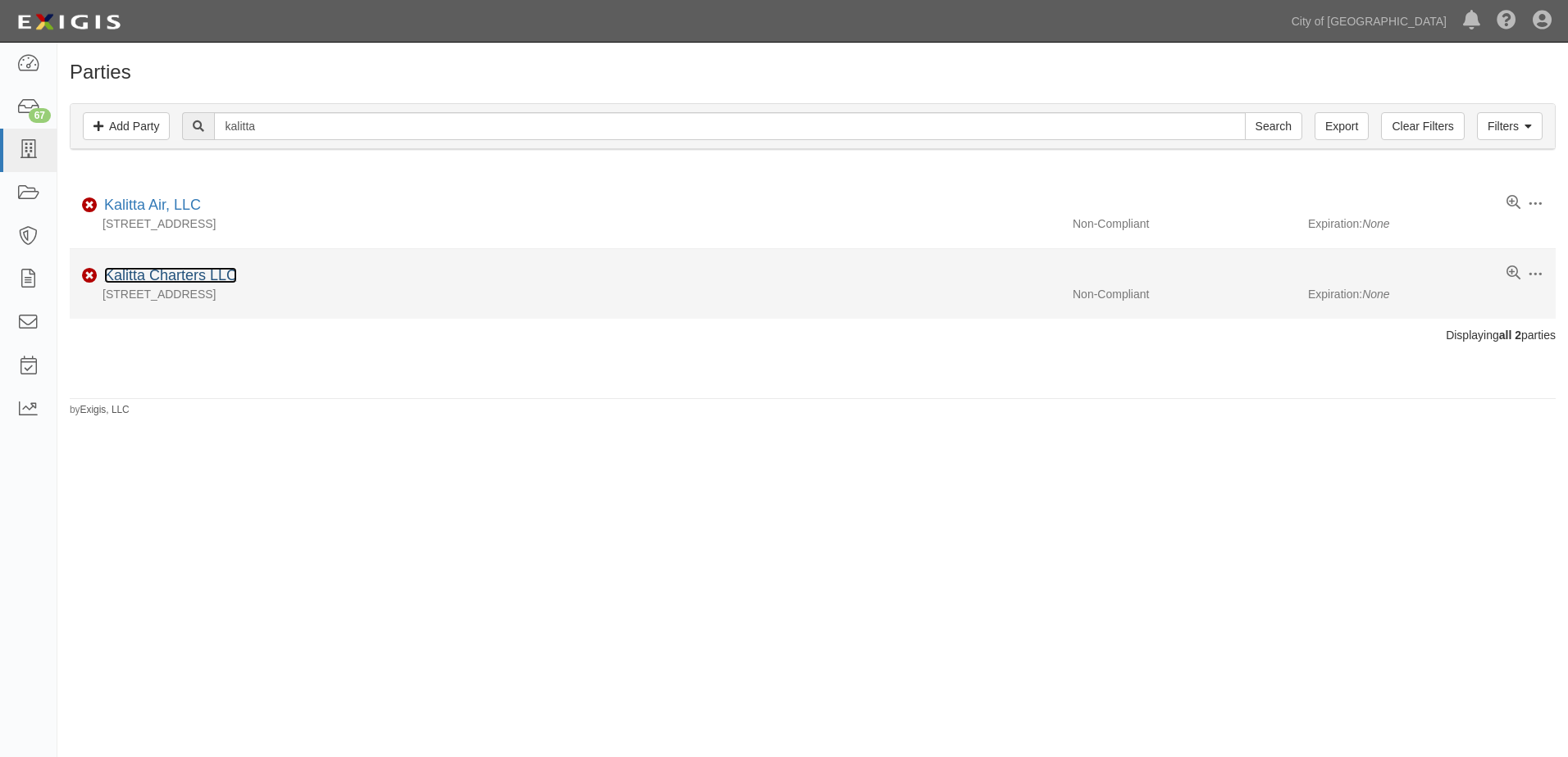
click at [176, 281] on link "Kalitta Charters LLC" at bounding box center [170, 275] width 133 height 17
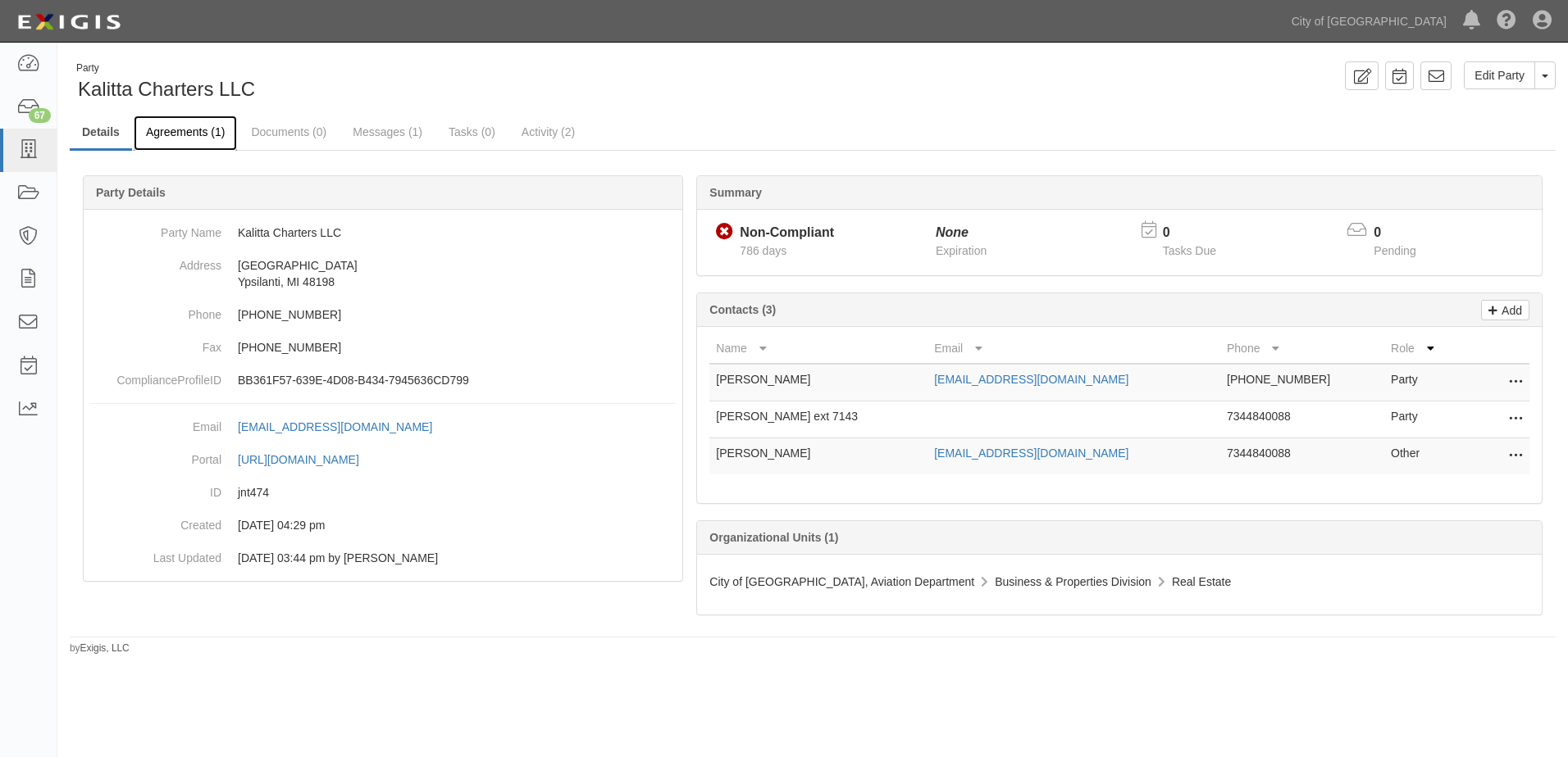
click at [190, 140] on link "Agreements (1)" at bounding box center [185, 133] width 103 height 35
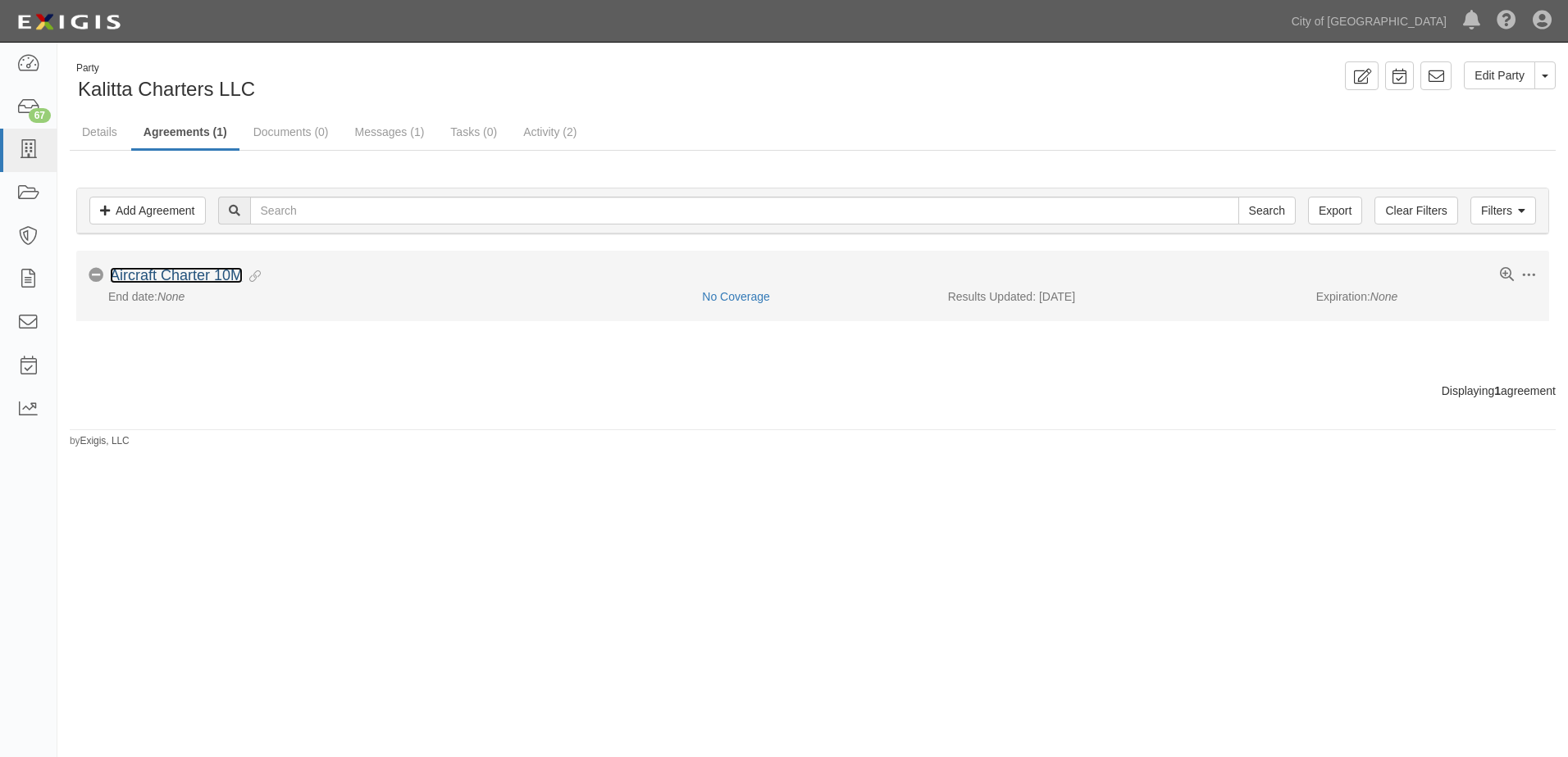
click at [185, 276] on link "Aircraft Charter 10M" at bounding box center [176, 275] width 133 height 17
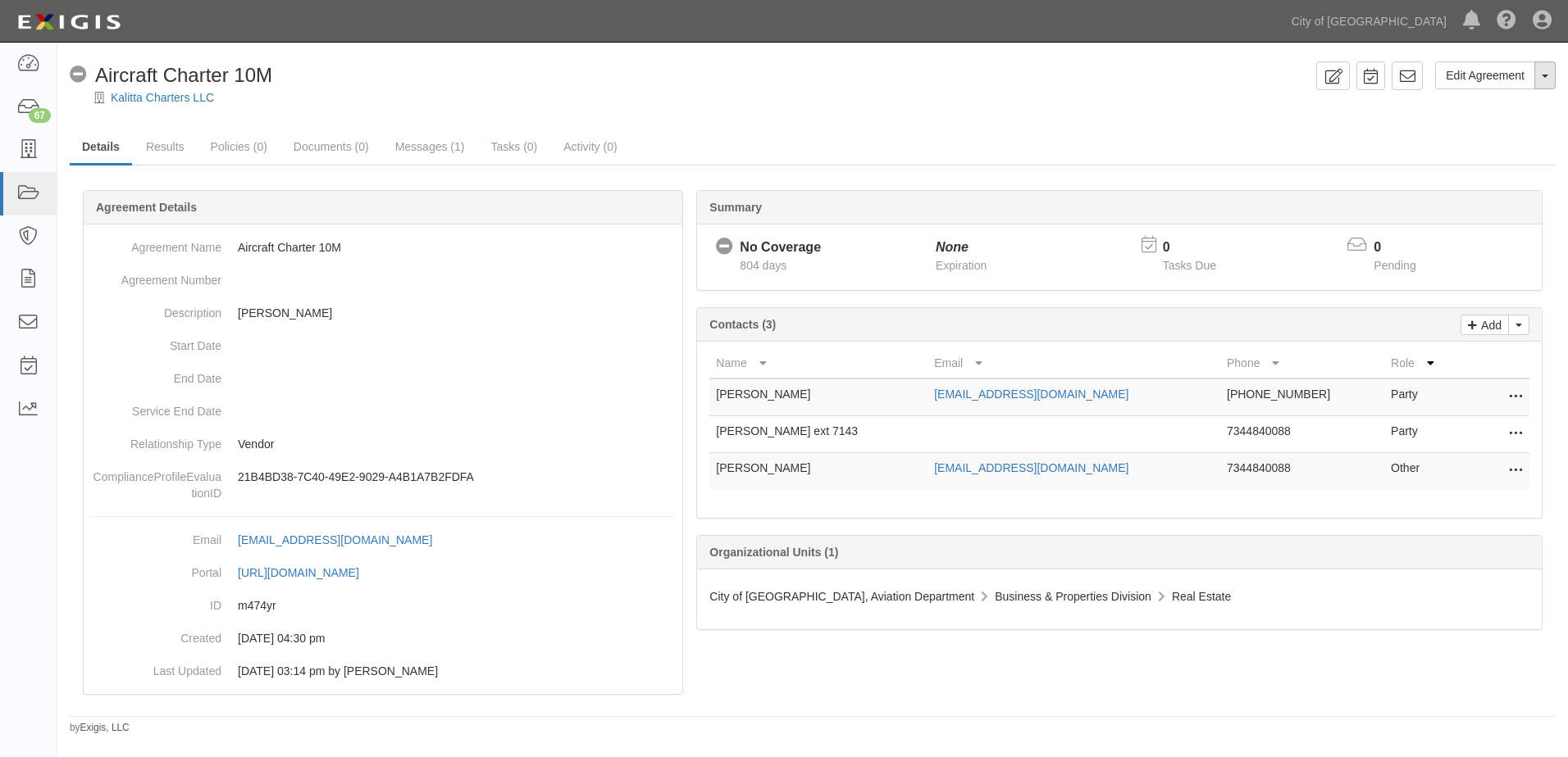
click at [1542, 83] on button "Toggle Agreement Dropdown" at bounding box center [1544, 75] width 21 height 28
click at [1482, 137] on link "Archive Agreement" at bounding box center [1489, 127] width 129 height 21
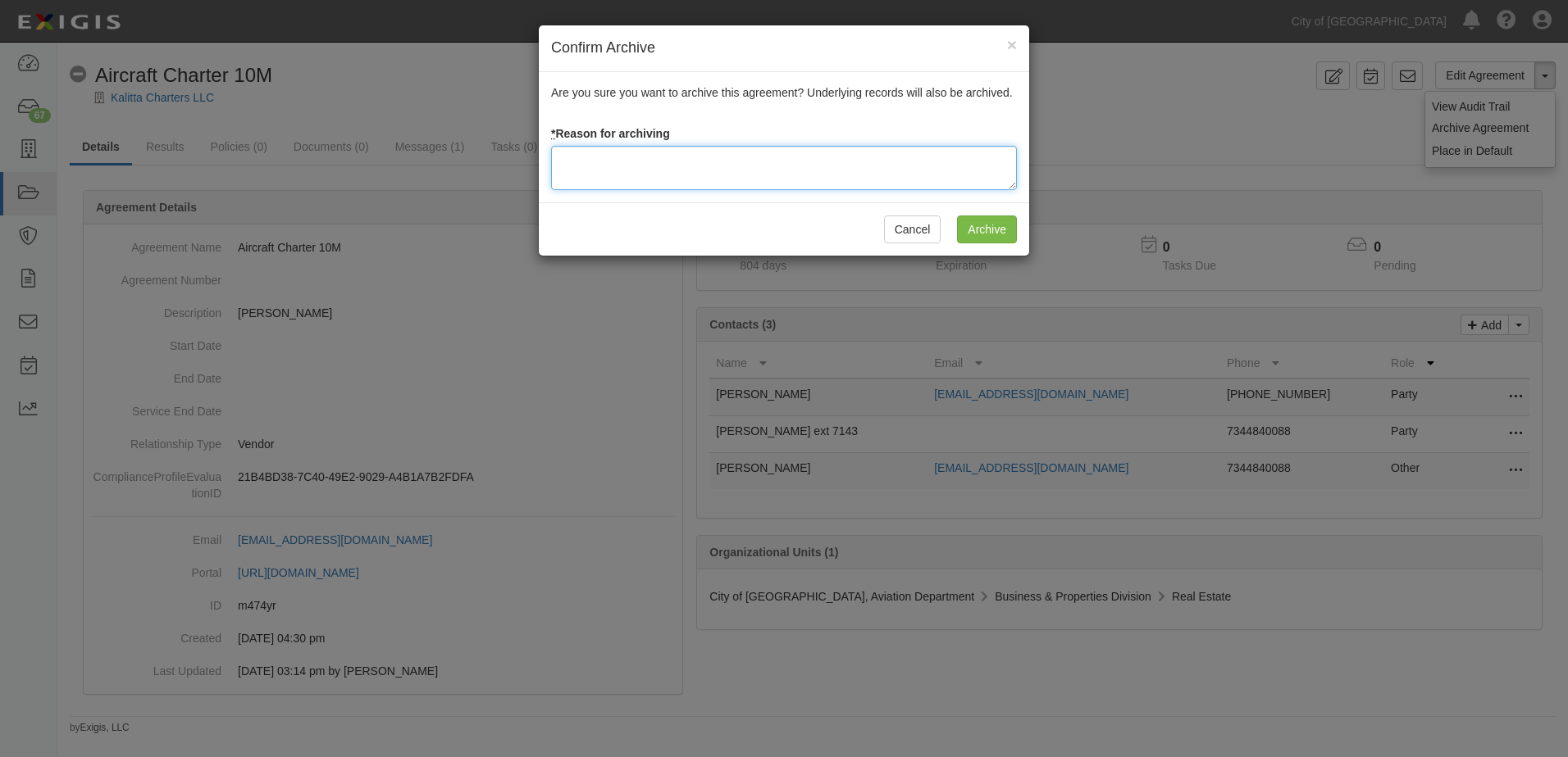
click at [739, 174] on textarea at bounding box center [784, 168] width 466 height 45
type textarea "This account only pertains to landing fees and doesn't hold insurance."
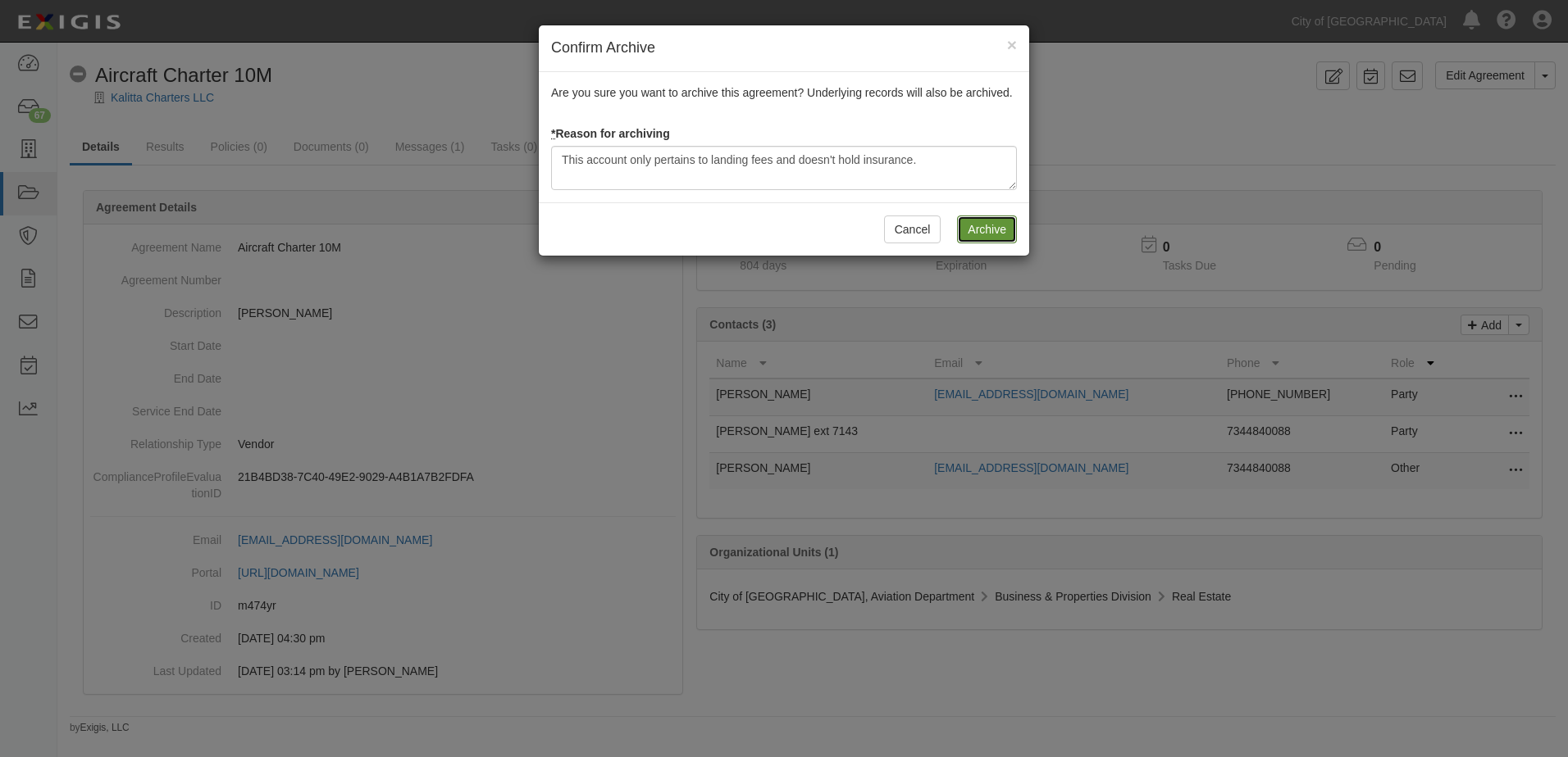
click at [978, 218] on input "Archive" at bounding box center [986, 230] width 60 height 28
